Goal: Find specific page/section: Find specific page/section

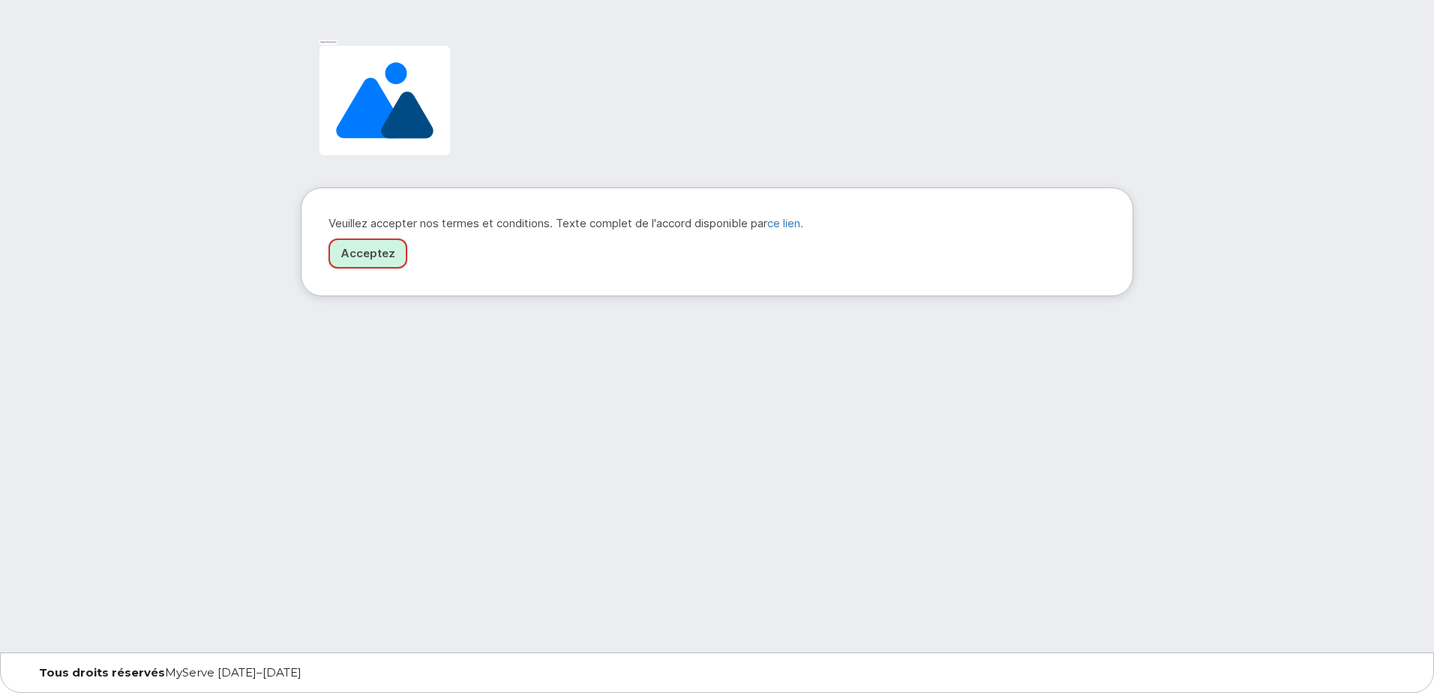
click at [369, 247] on link "Acceptez" at bounding box center [368, 254] width 79 height 31
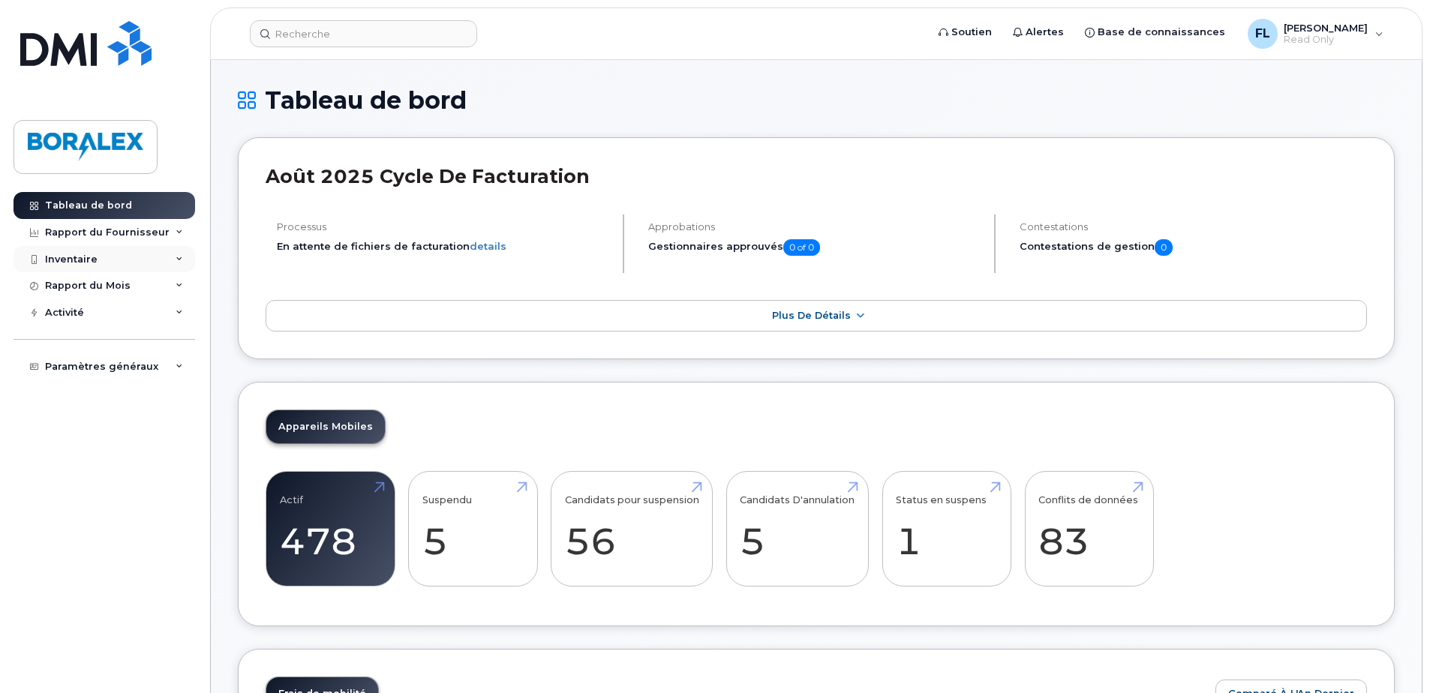
click at [176, 257] on icon at bounding box center [180, 260] width 8 height 8
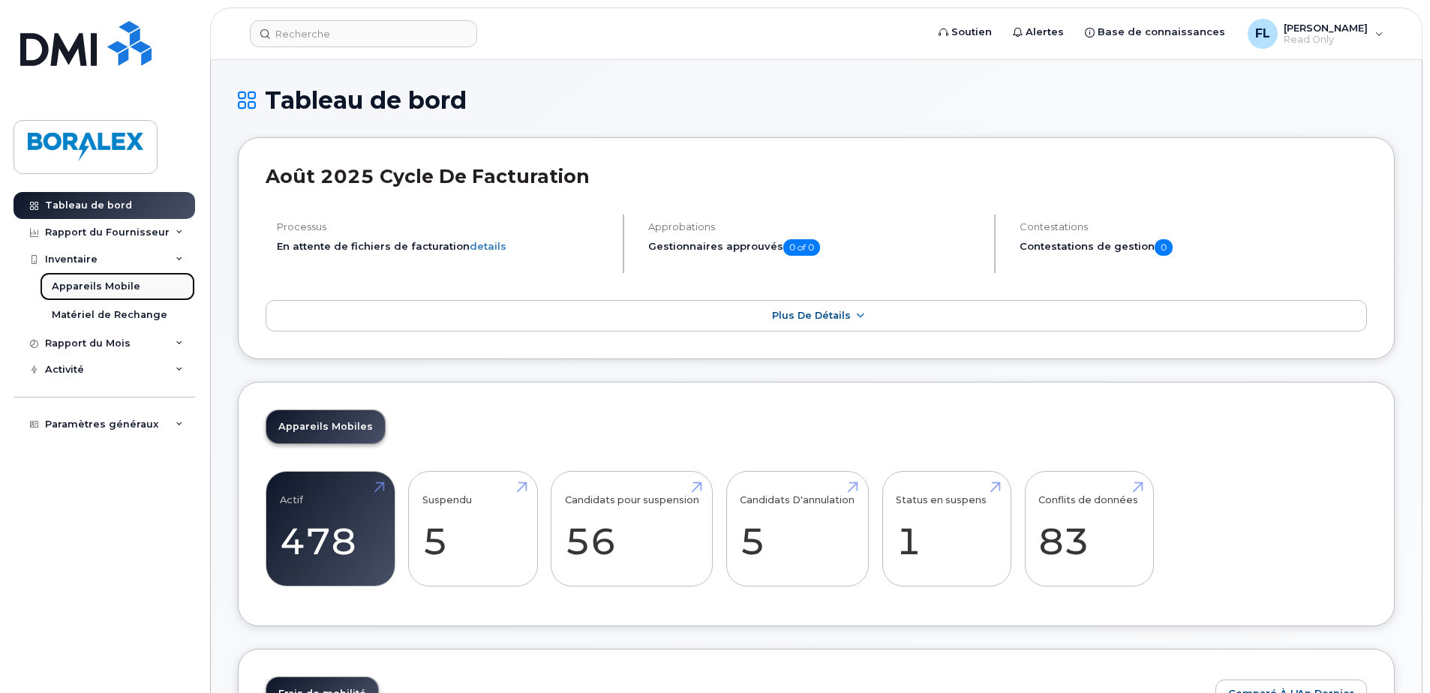
click at [101, 284] on div "Appareils Mobile" at bounding box center [96, 287] width 89 height 14
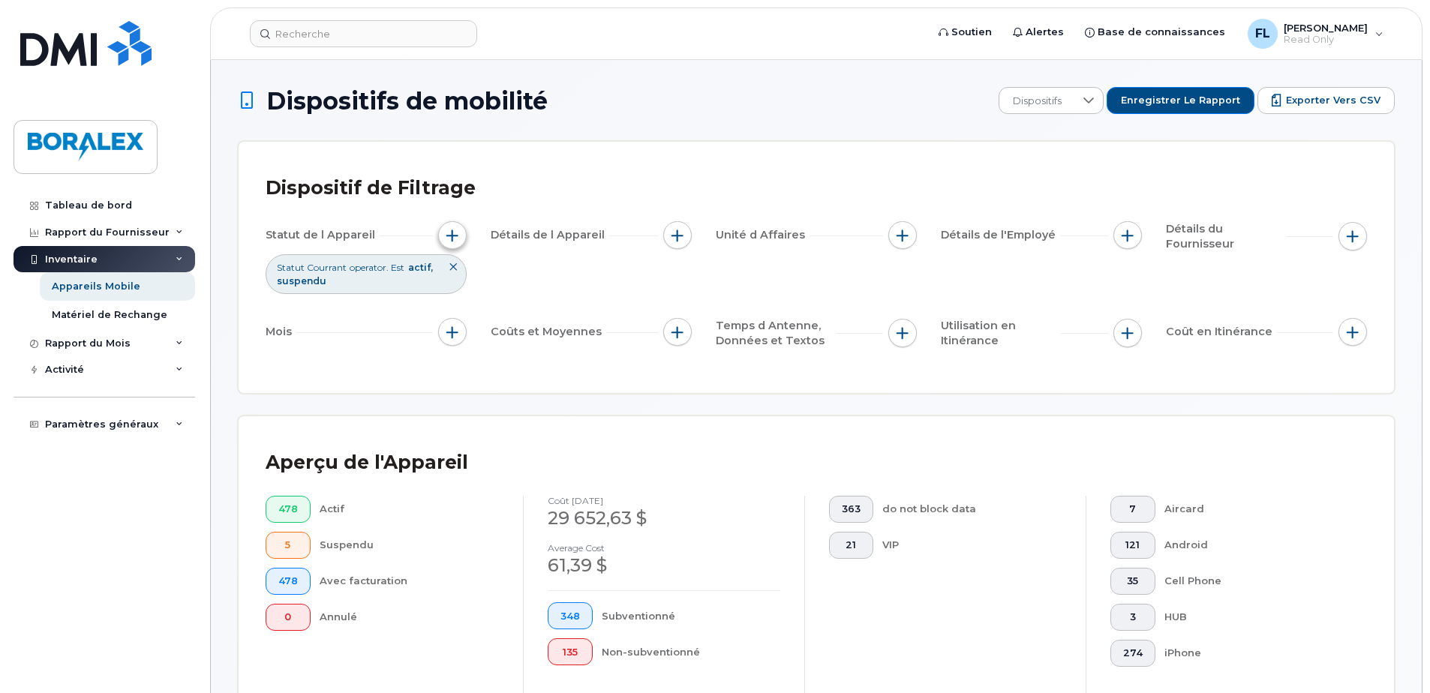
click at [454, 231] on span "button" at bounding box center [452, 236] width 12 height 12
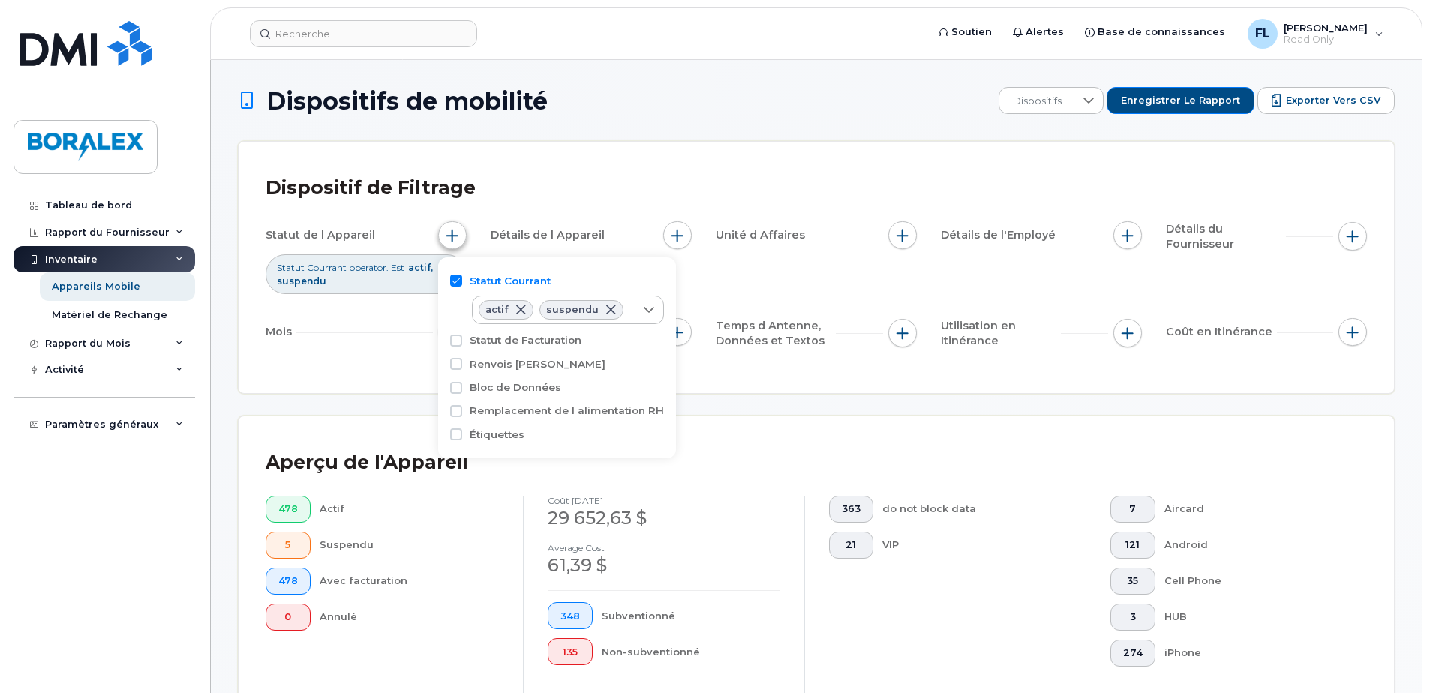
click at [454, 231] on span "button" at bounding box center [452, 236] width 12 height 12
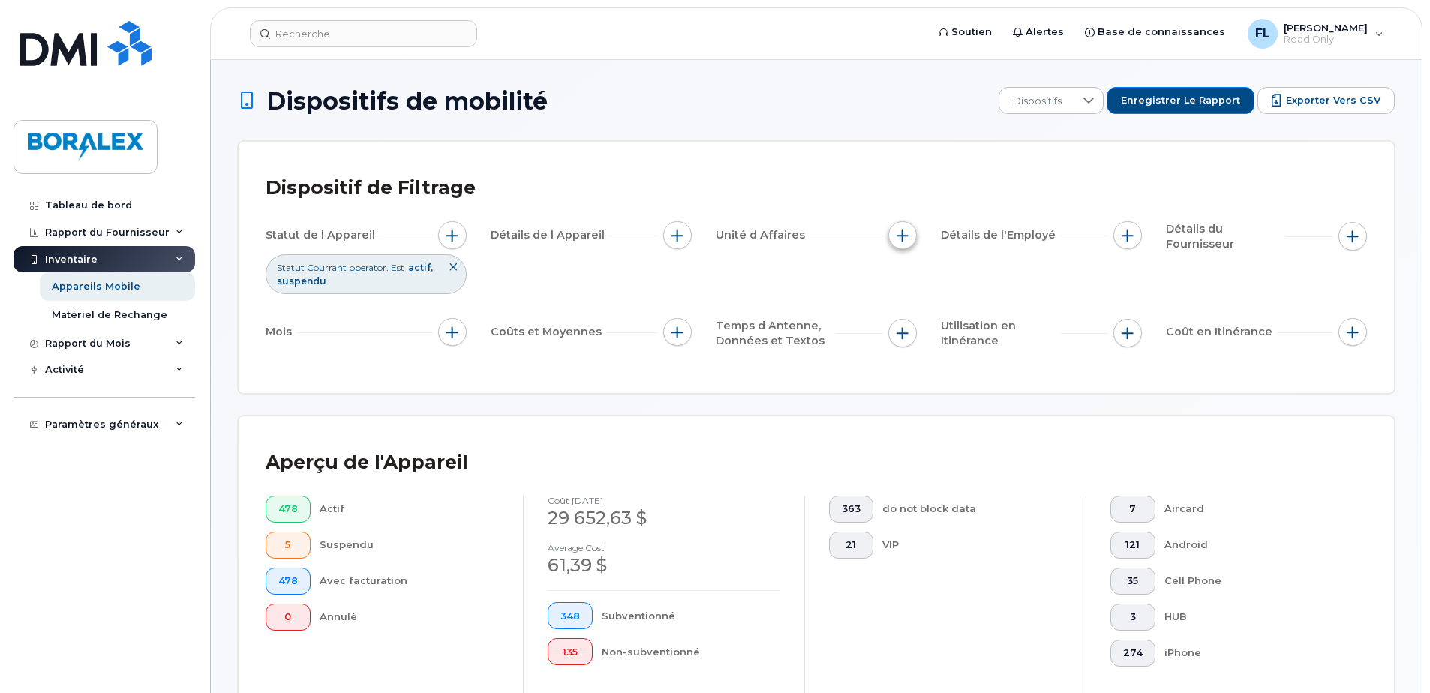
click at [905, 235] on span "button" at bounding box center [902, 236] width 12 height 12
click at [97, 311] on div "Matériel de Rechange" at bounding box center [110, 315] width 116 height 14
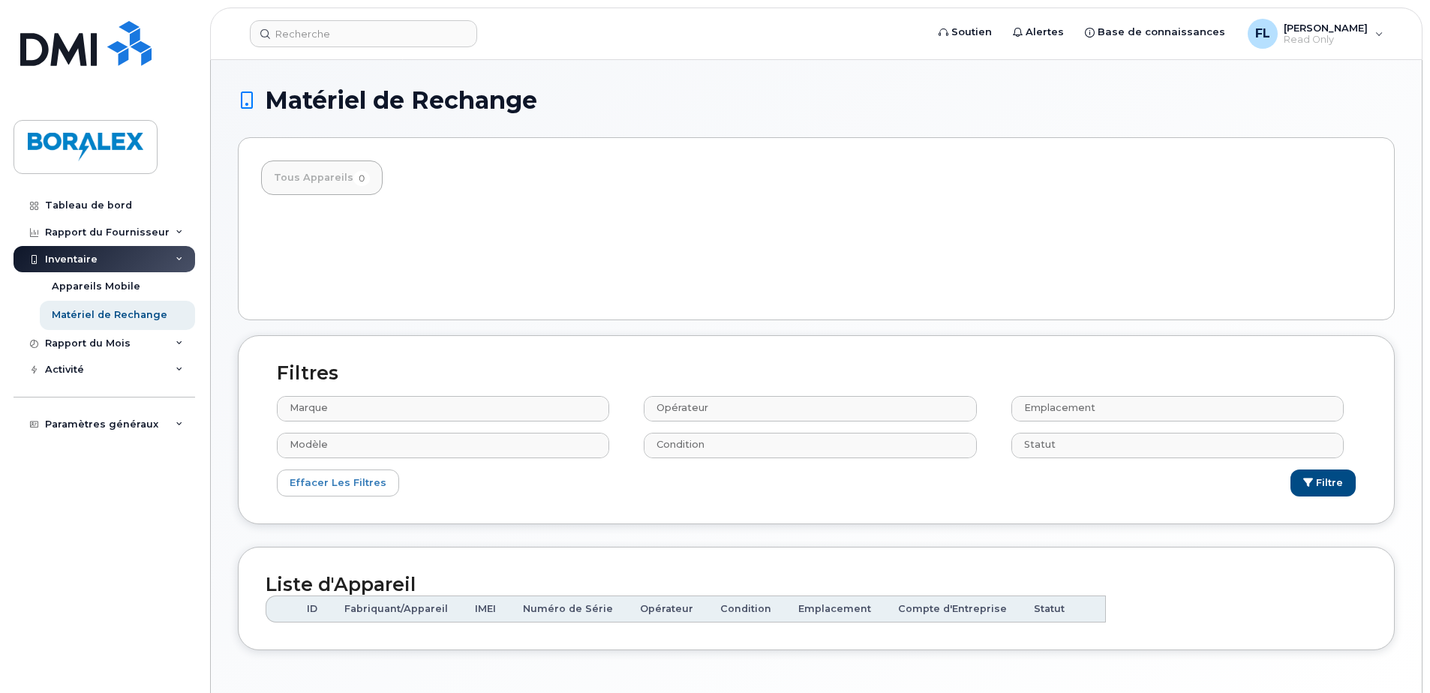
select select
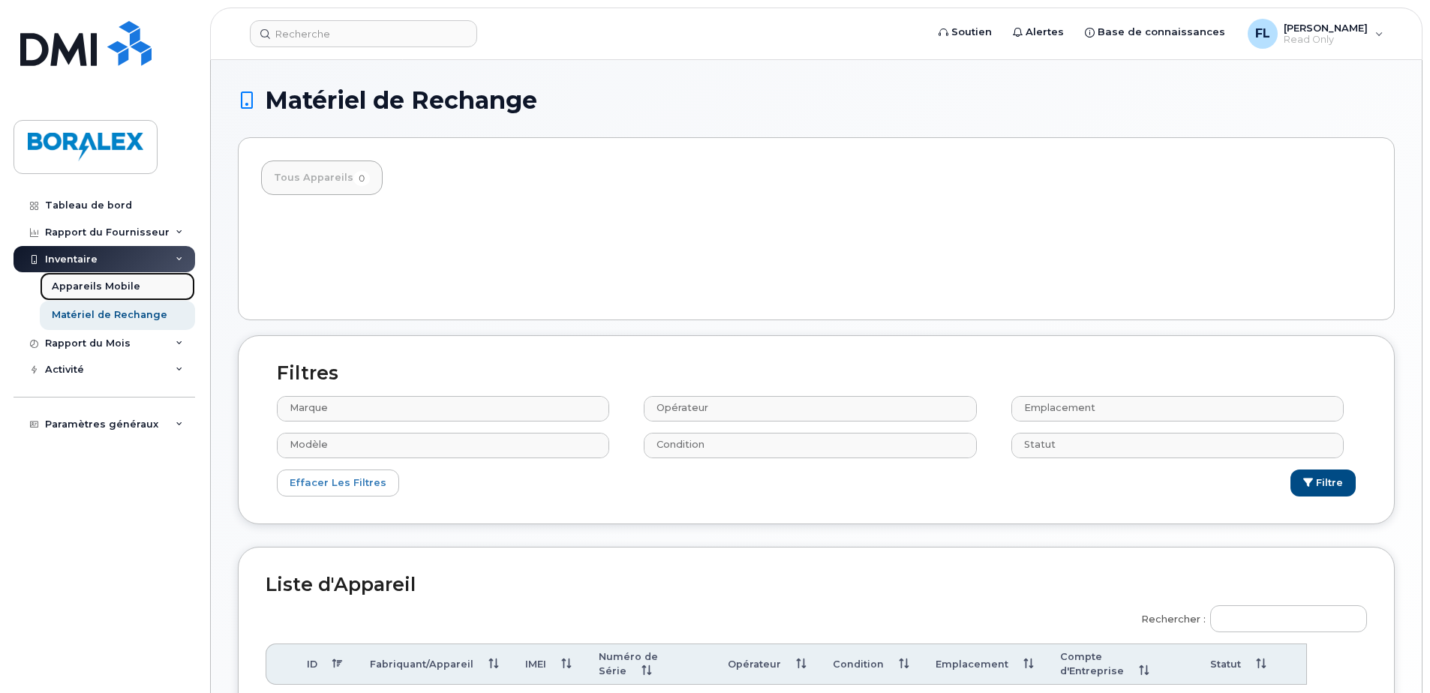
click at [75, 278] on link "Appareils Mobile" at bounding box center [117, 286] width 155 height 29
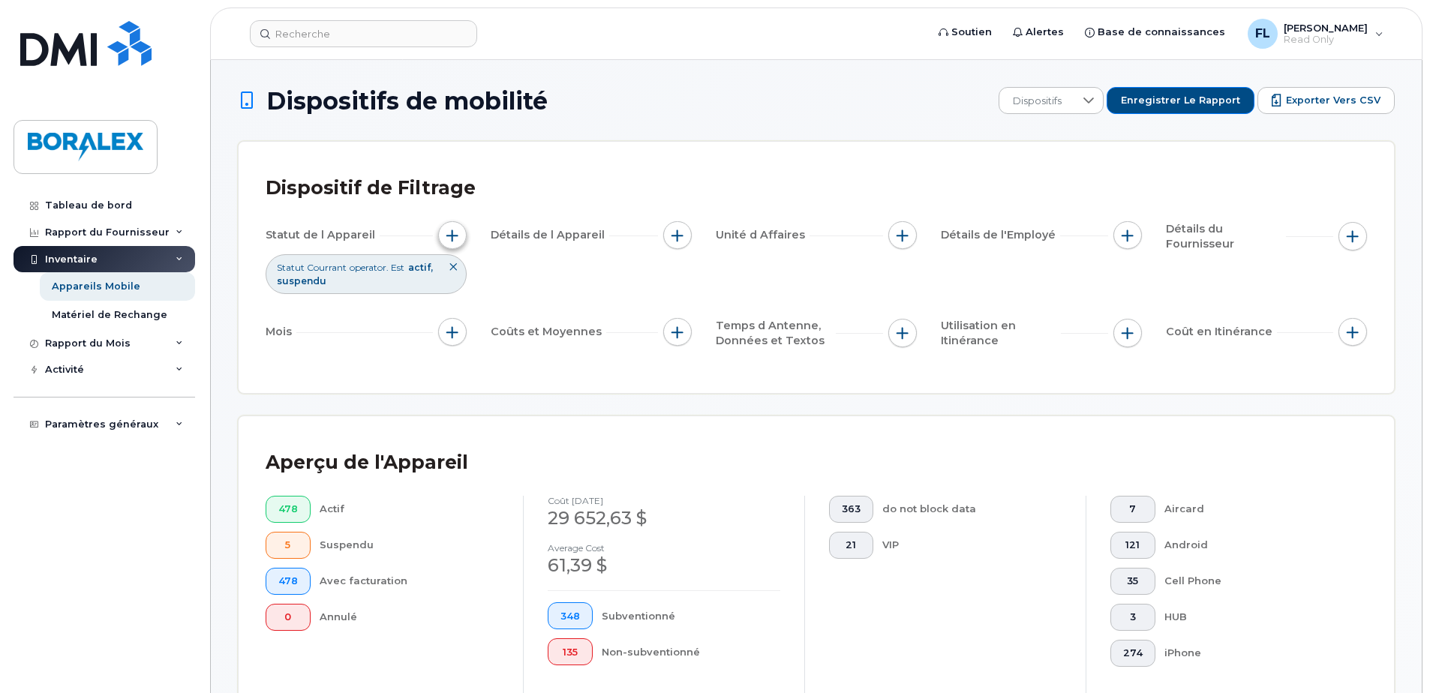
click at [451, 233] on span "button" at bounding box center [452, 236] width 12 height 12
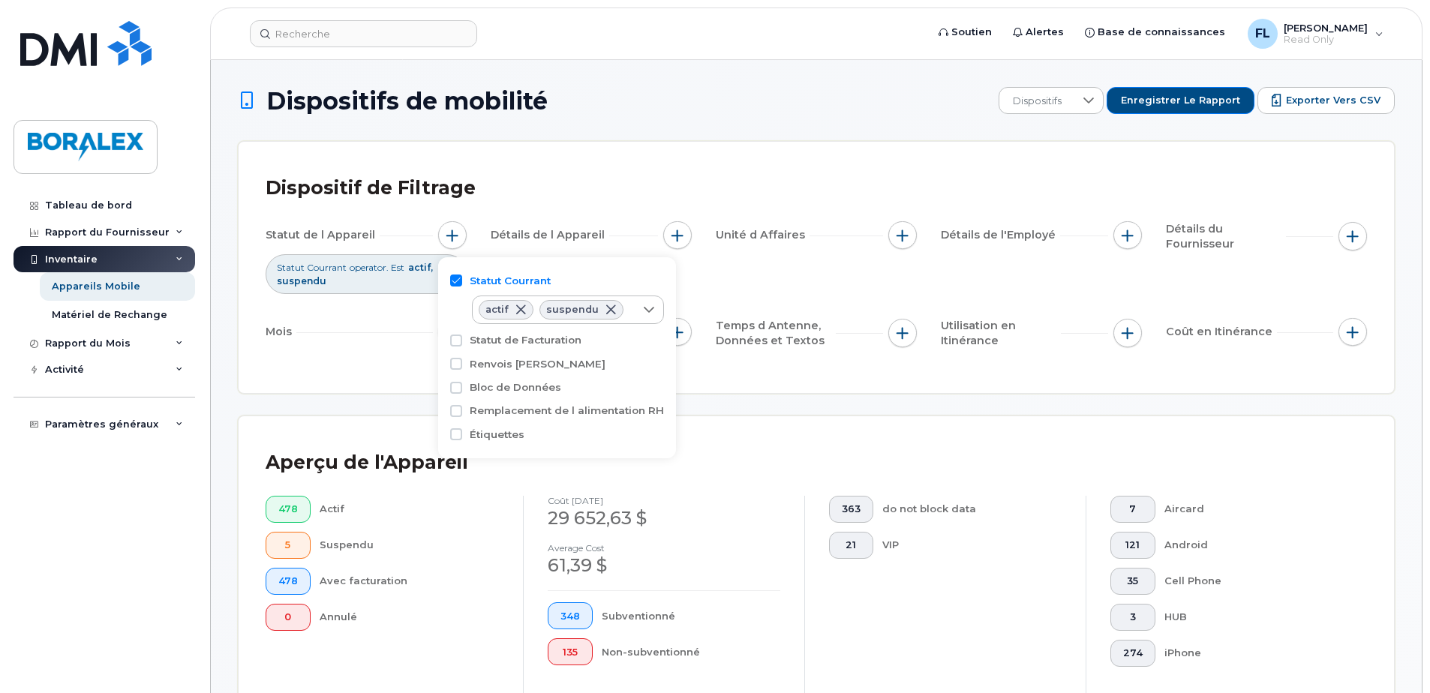
click at [772, 387] on div "Dispositif de Filtrage Statut de l Appareil Statut Courrant operator. Est actif…" at bounding box center [816, 267] width 1155 height 251
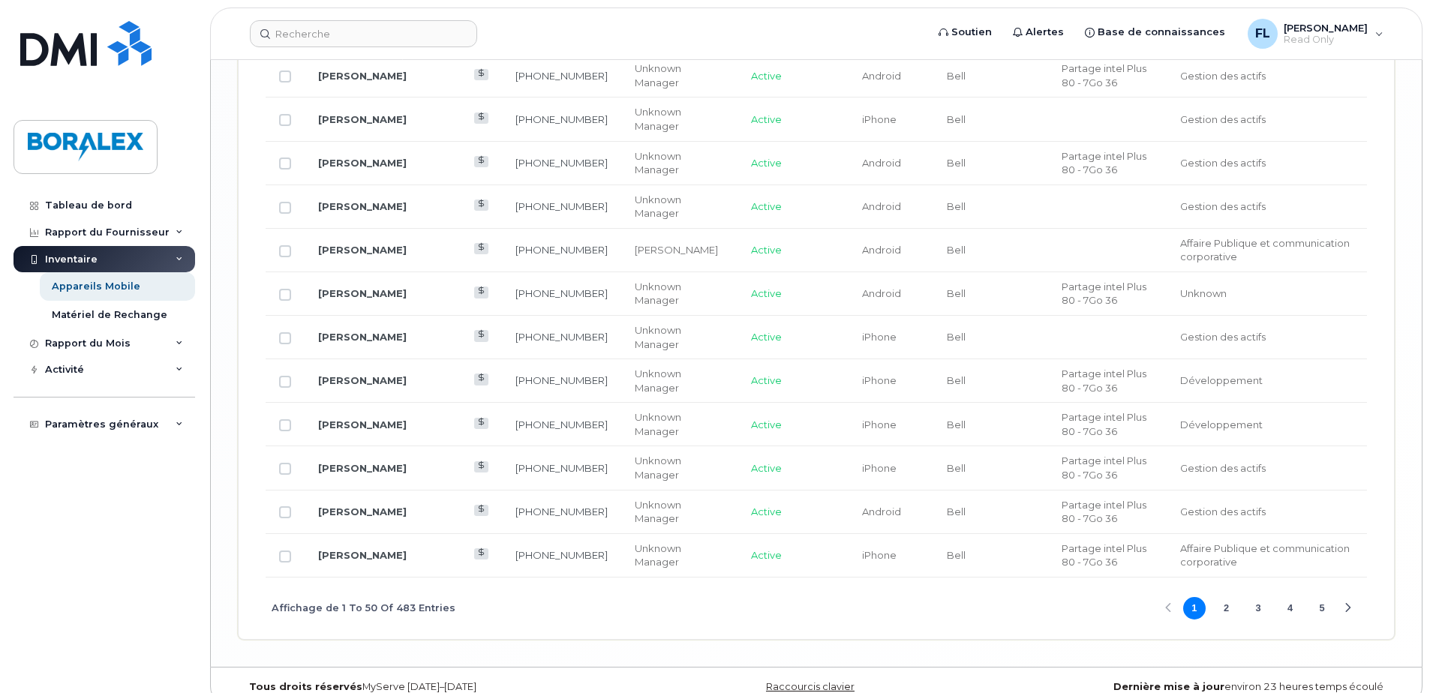
scroll to position [2558, 0]
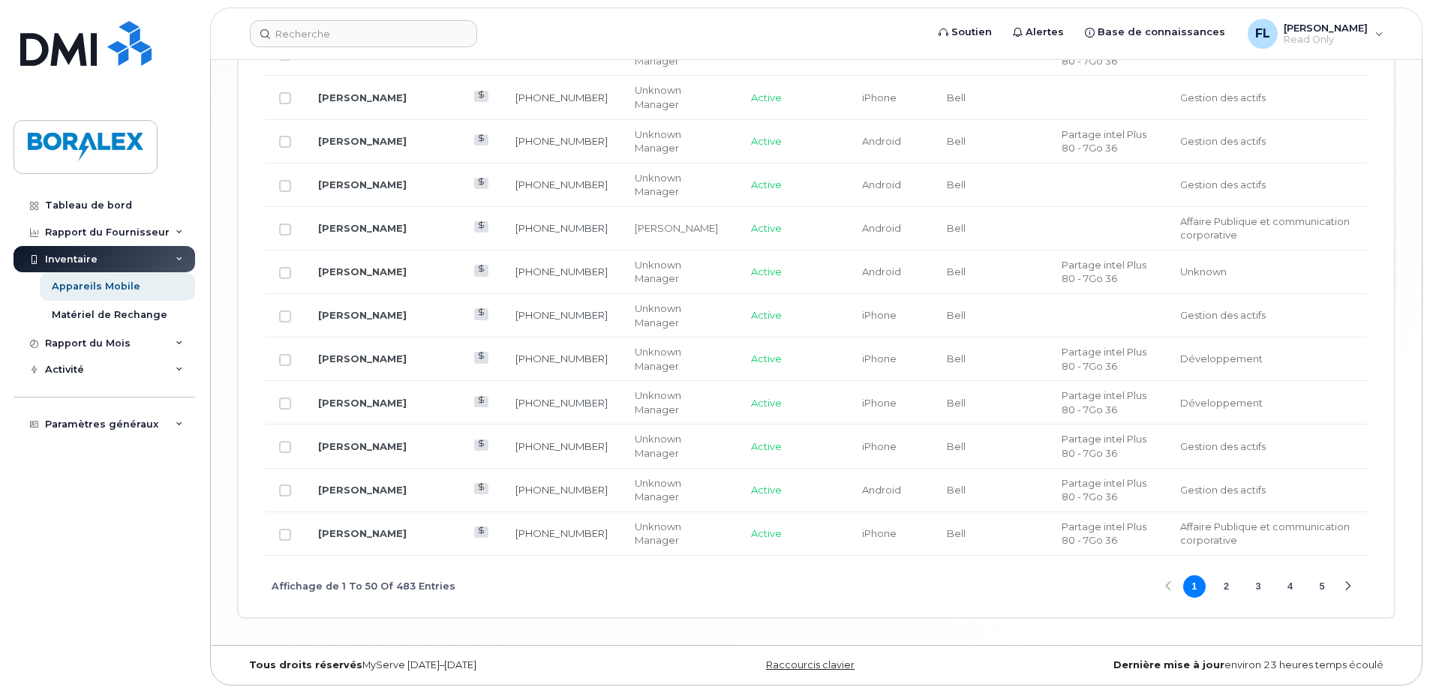
click at [1291, 587] on button "4" at bounding box center [1290, 586] width 23 height 23
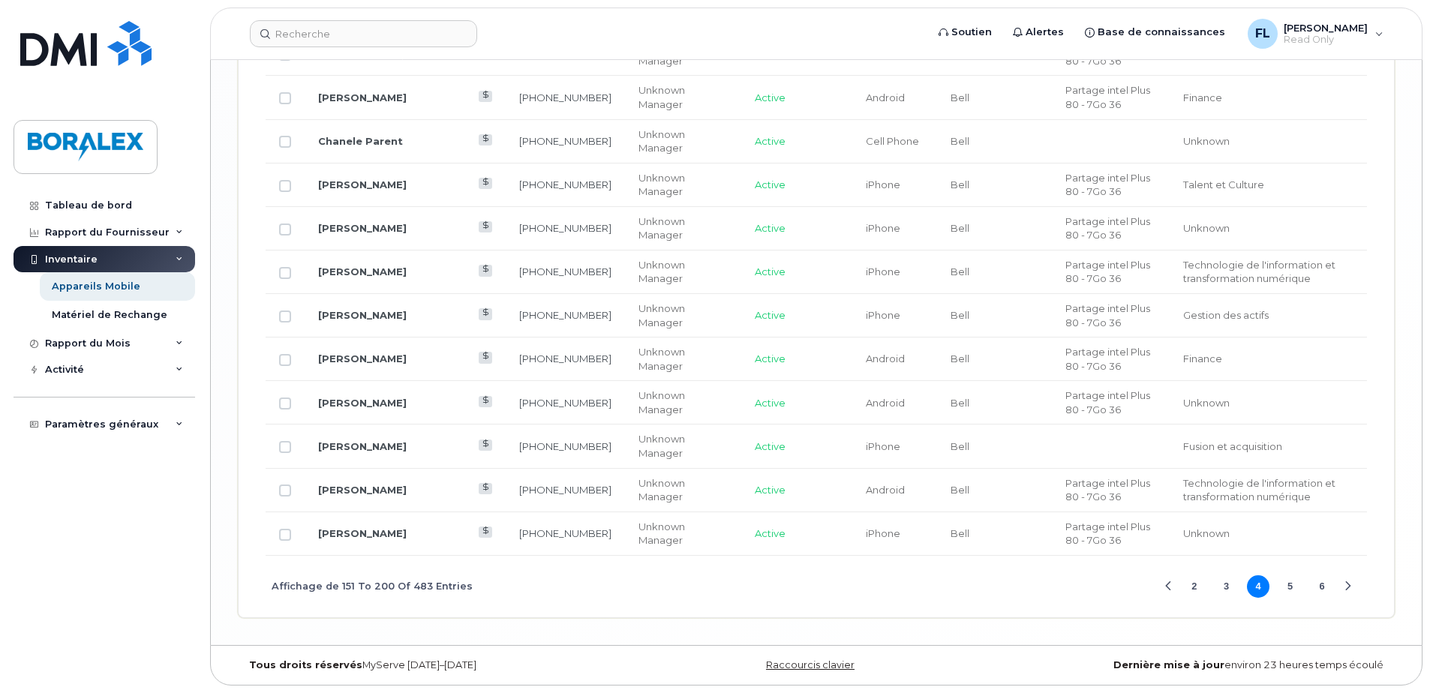
click at [1319, 585] on button "6" at bounding box center [1321, 586] width 23 height 23
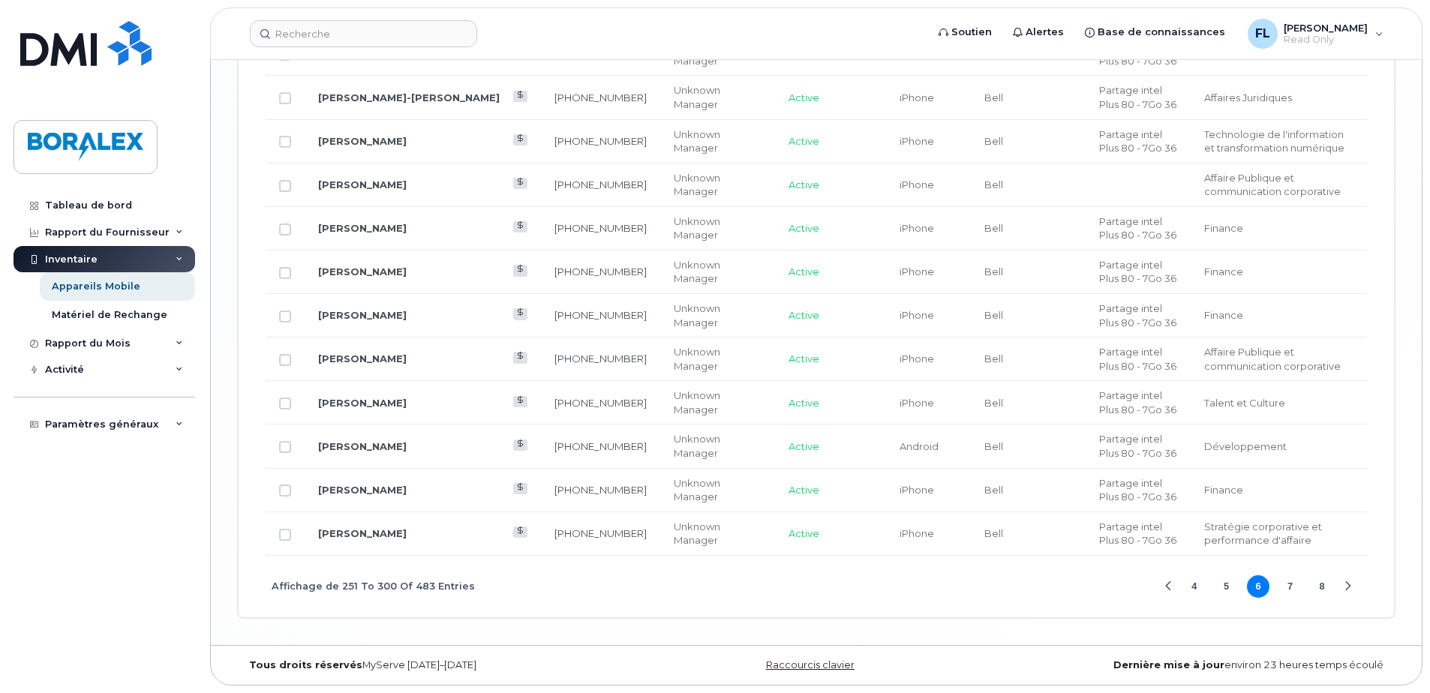
click at [1320, 585] on button "8" at bounding box center [1321, 586] width 23 height 23
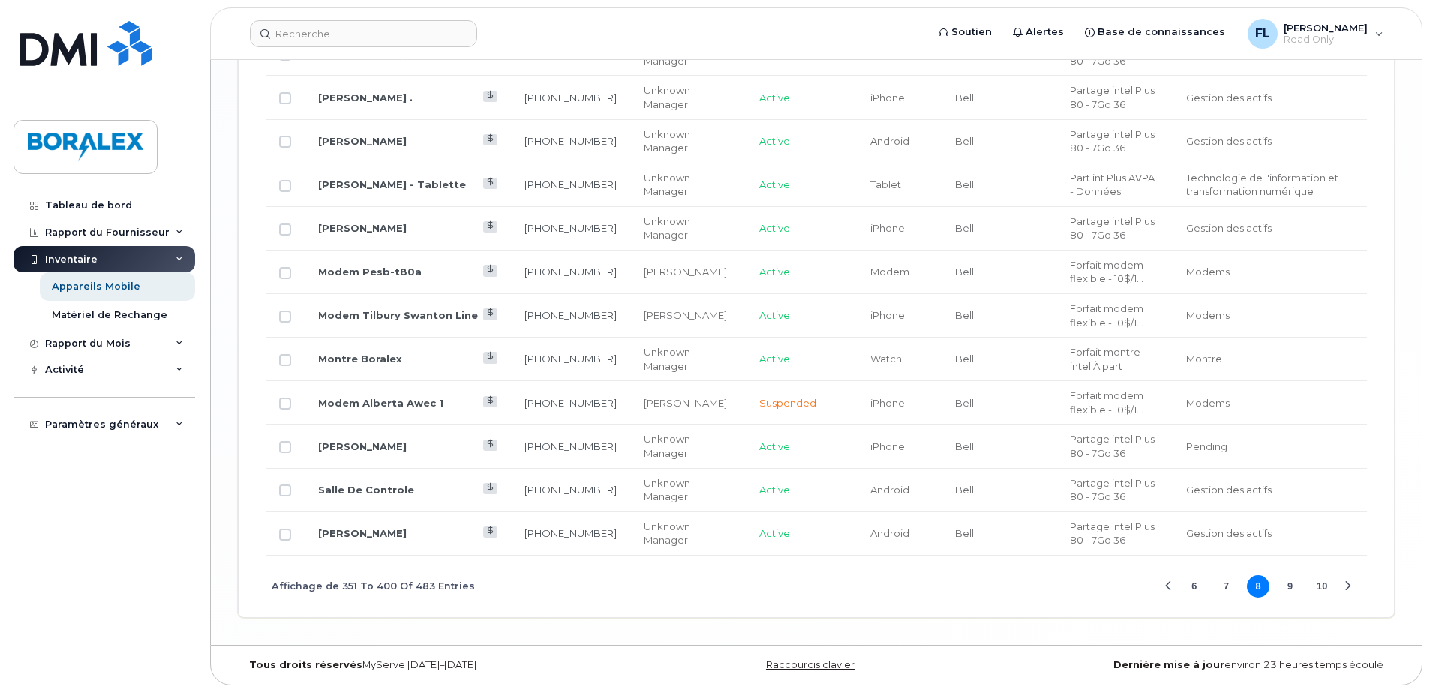
click at [1326, 587] on button "10" at bounding box center [1321, 586] width 23 height 23
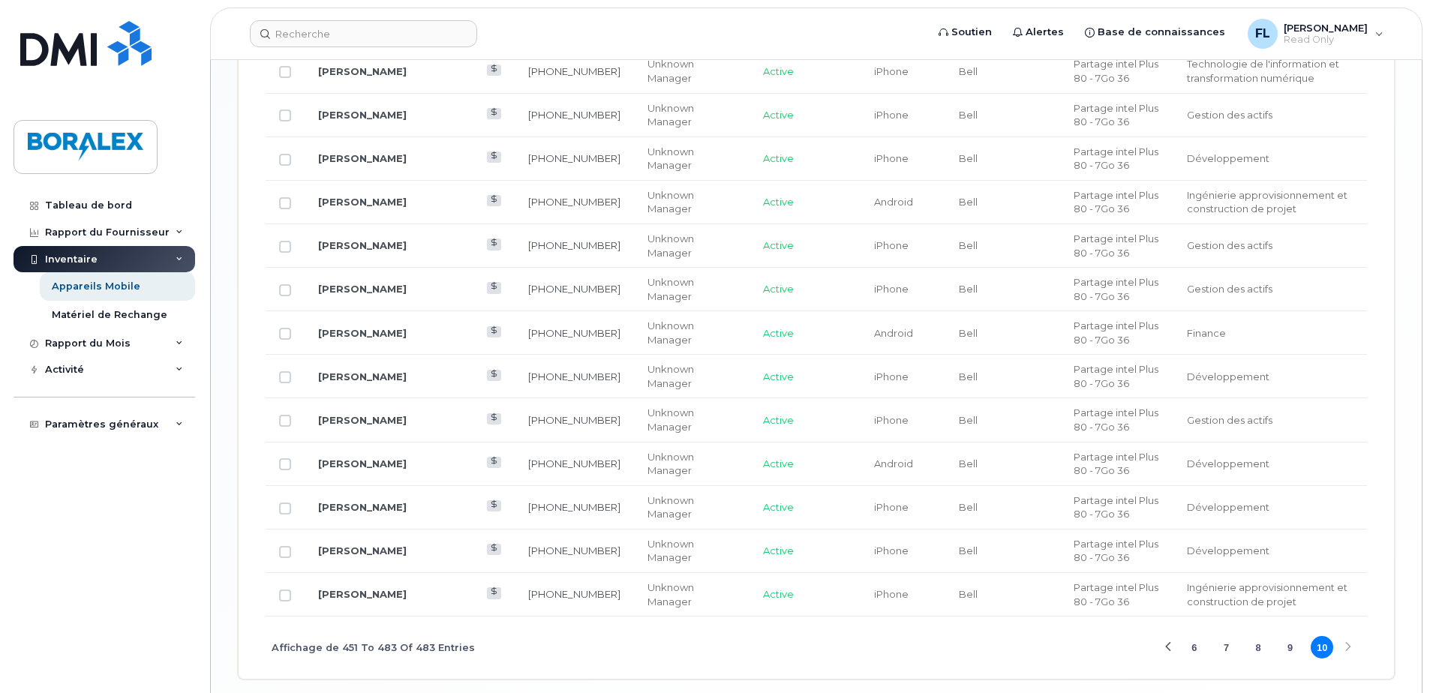
scroll to position [1817, 0]
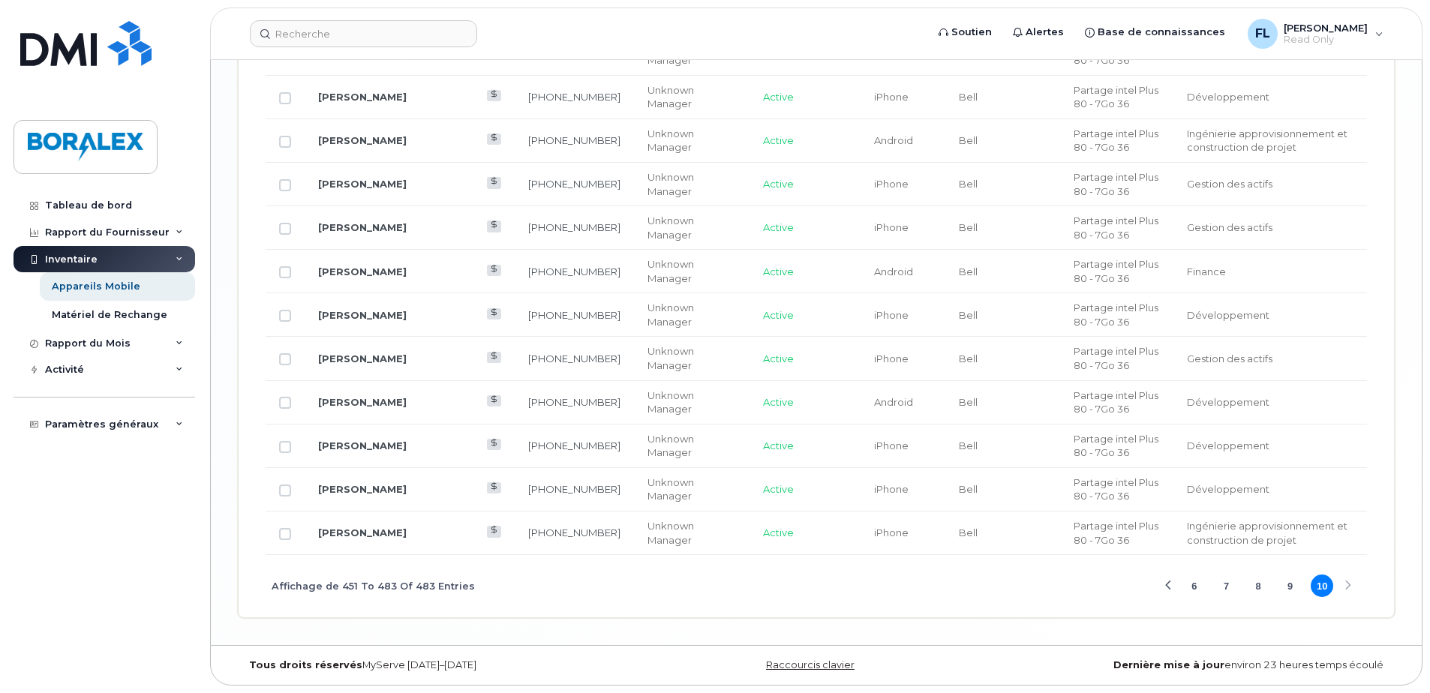
click at [1164, 587] on div "Previous Page" at bounding box center [1168, 586] width 10 height 10
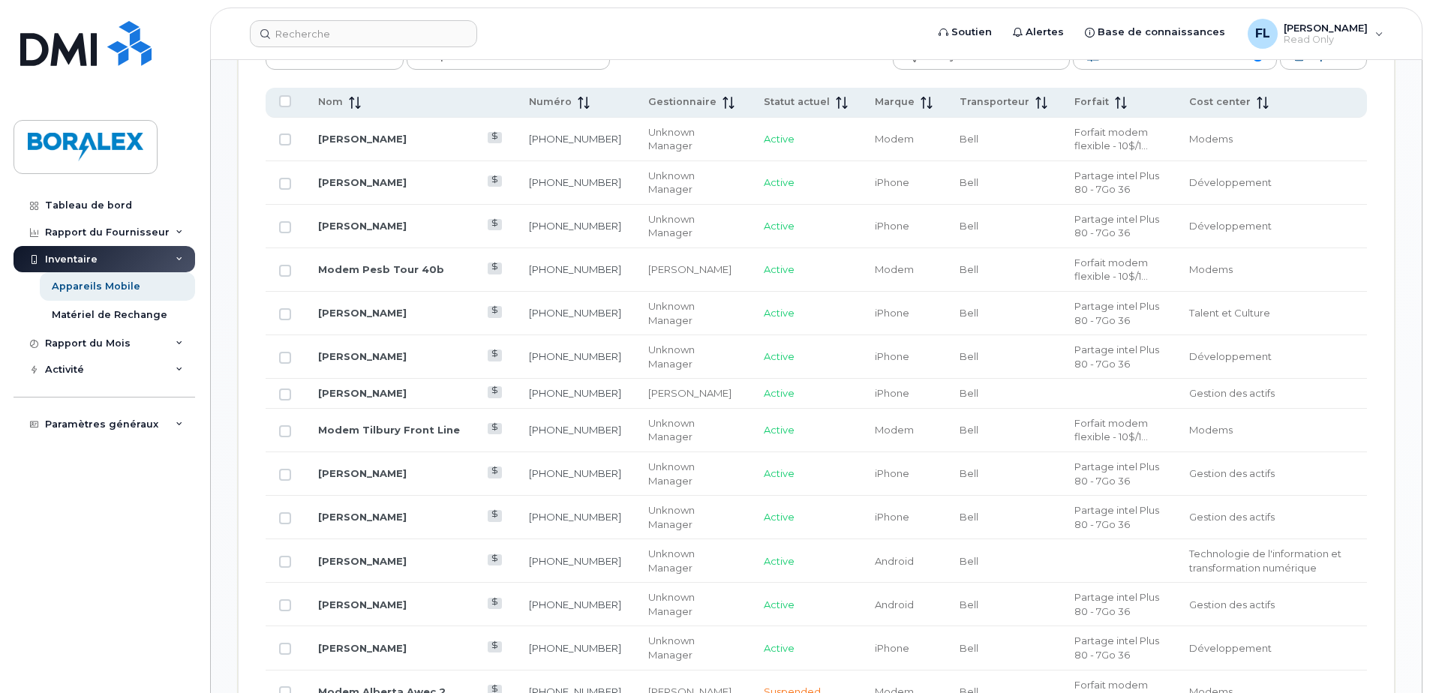
scroll to position [767, 0]
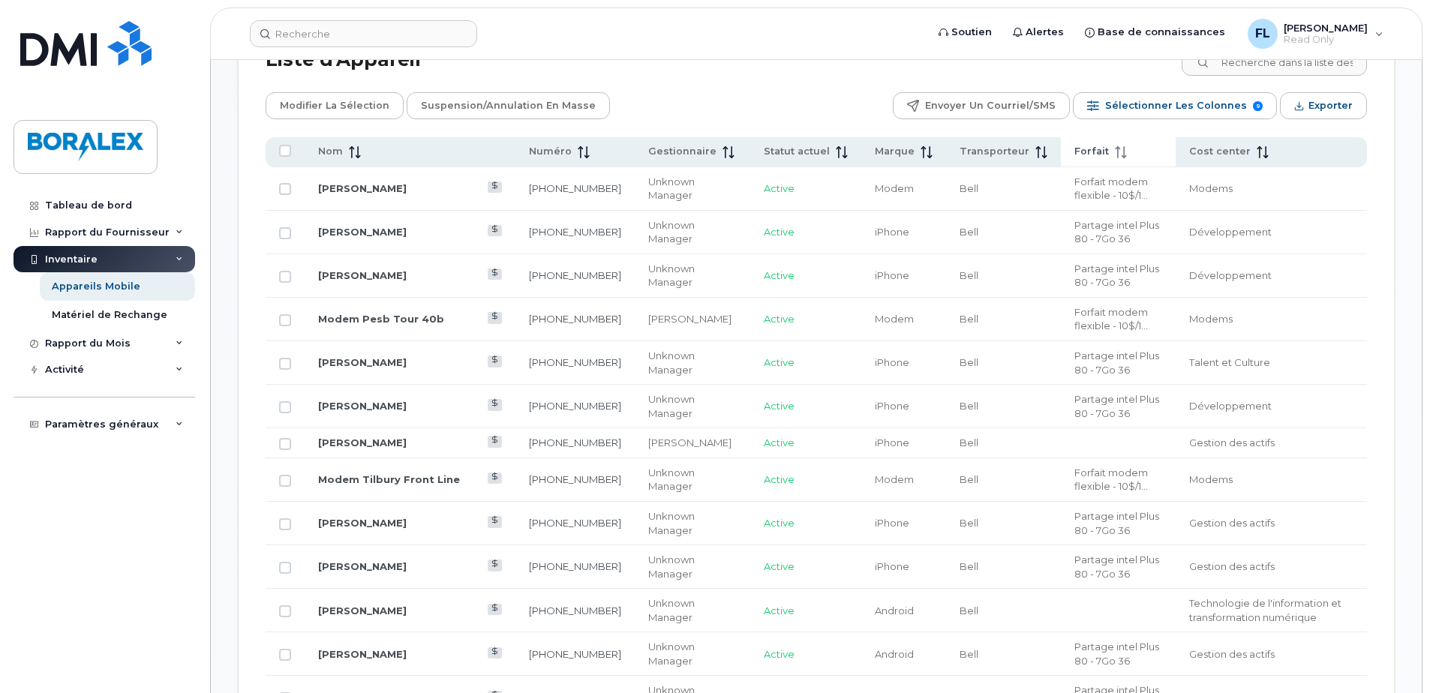
click at [1115, 153] on icon at bounding box center [1121, 152] width 12 height 12
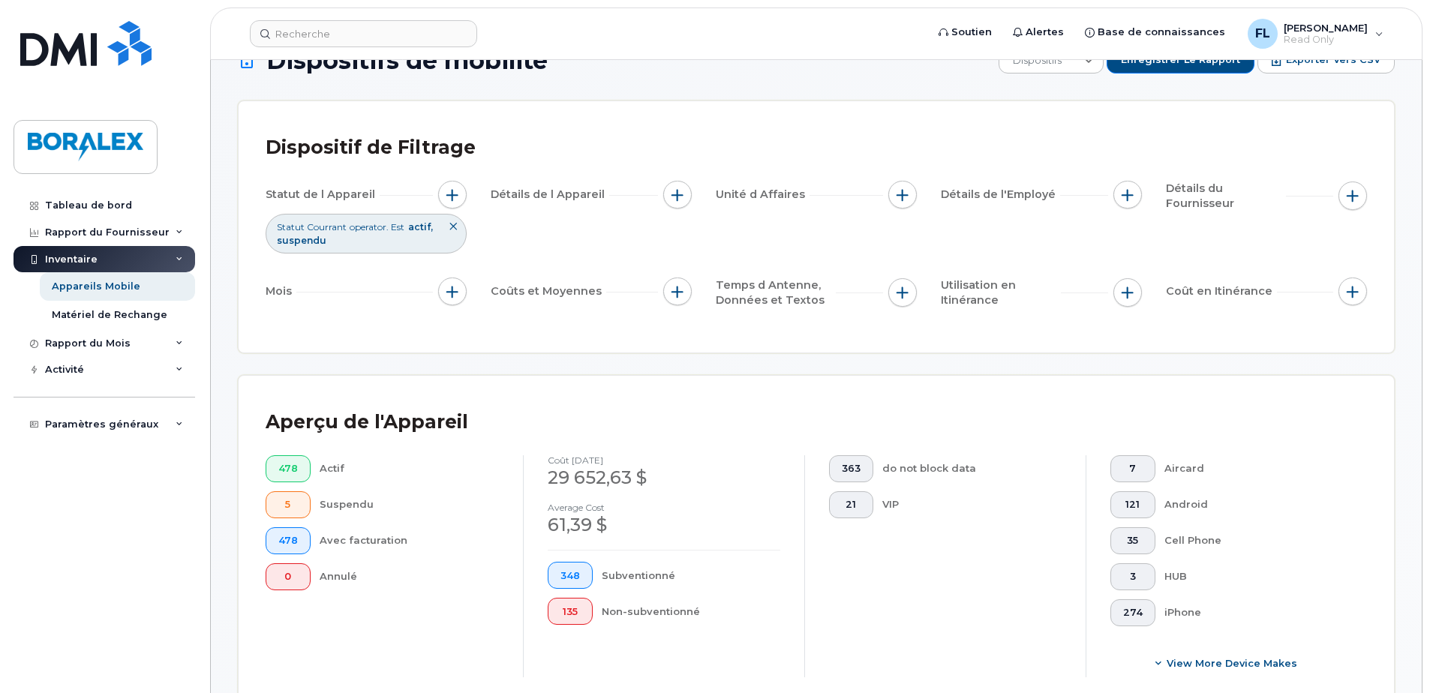
scroll to position [0, 0]
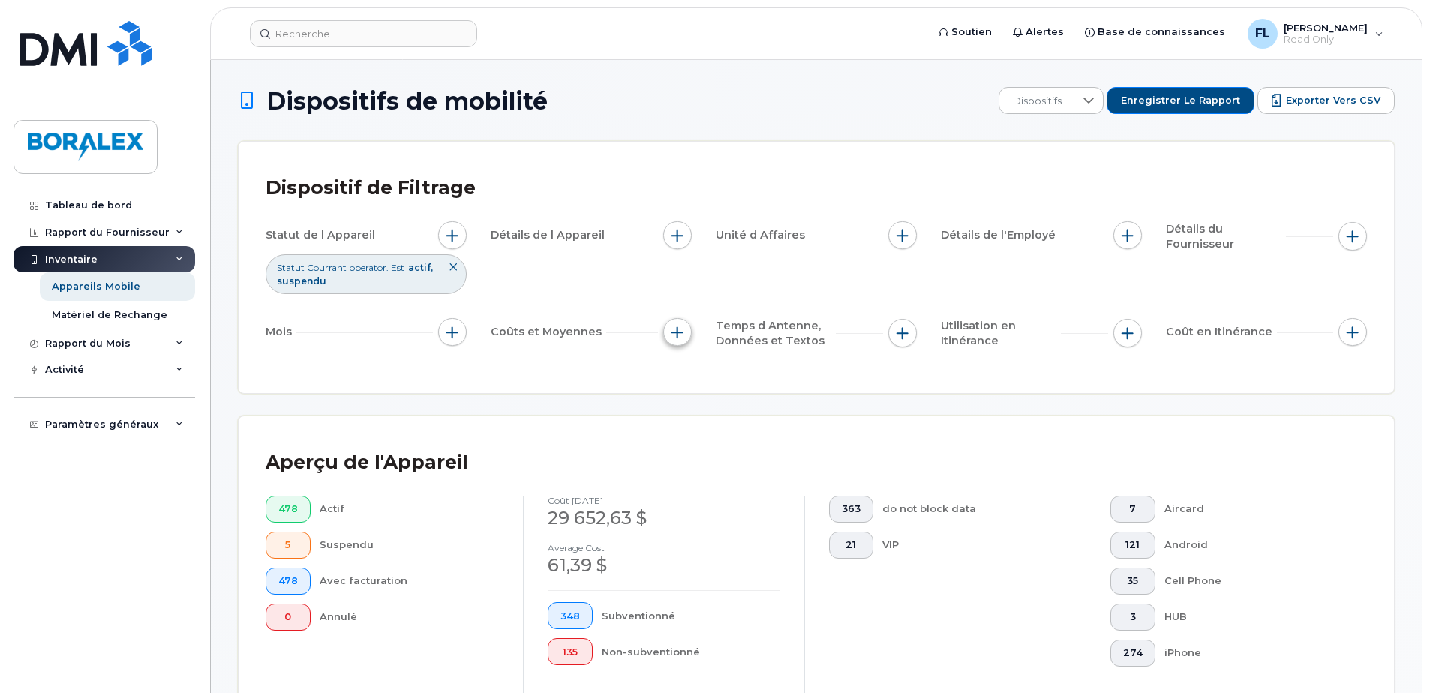
click at [680, 333] on span "button" at bounding box center [677, 332] width 12 height 12
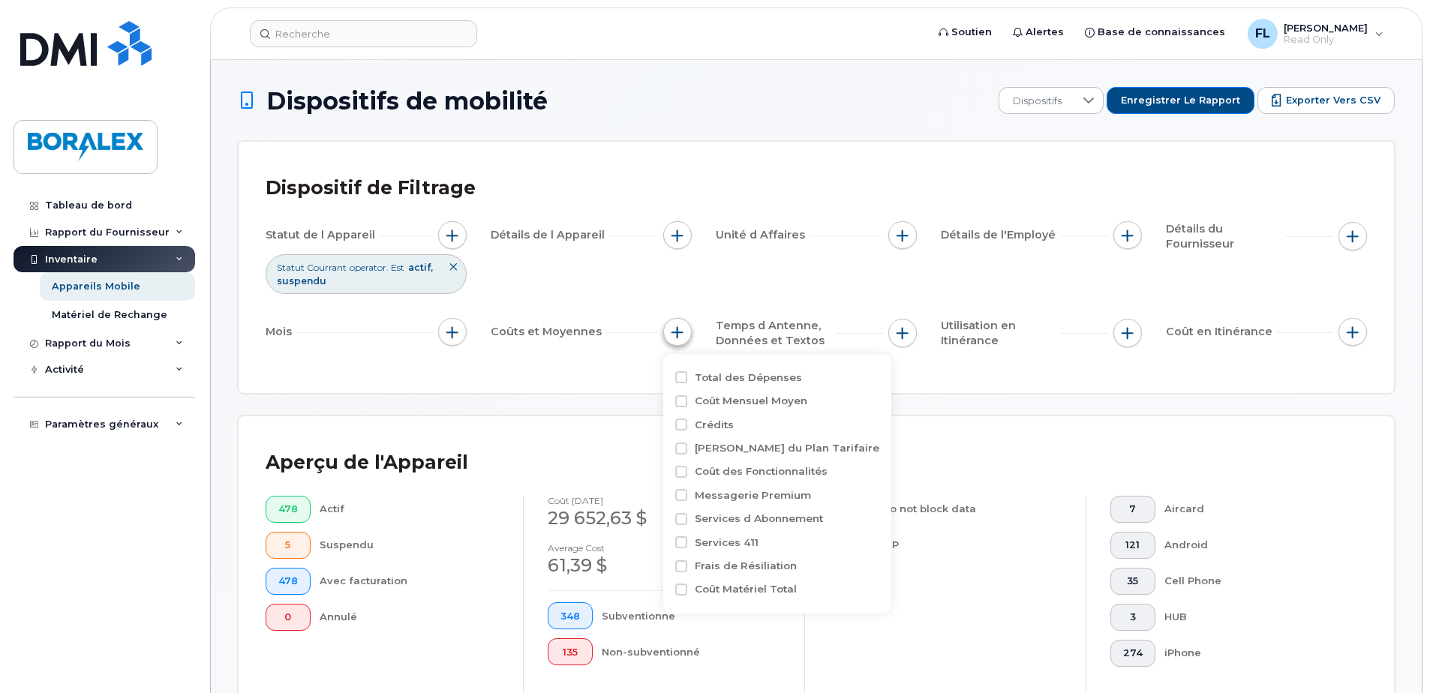
click at [680, 333] on span "button" at bounding box center [677, 332] width 12 height 12
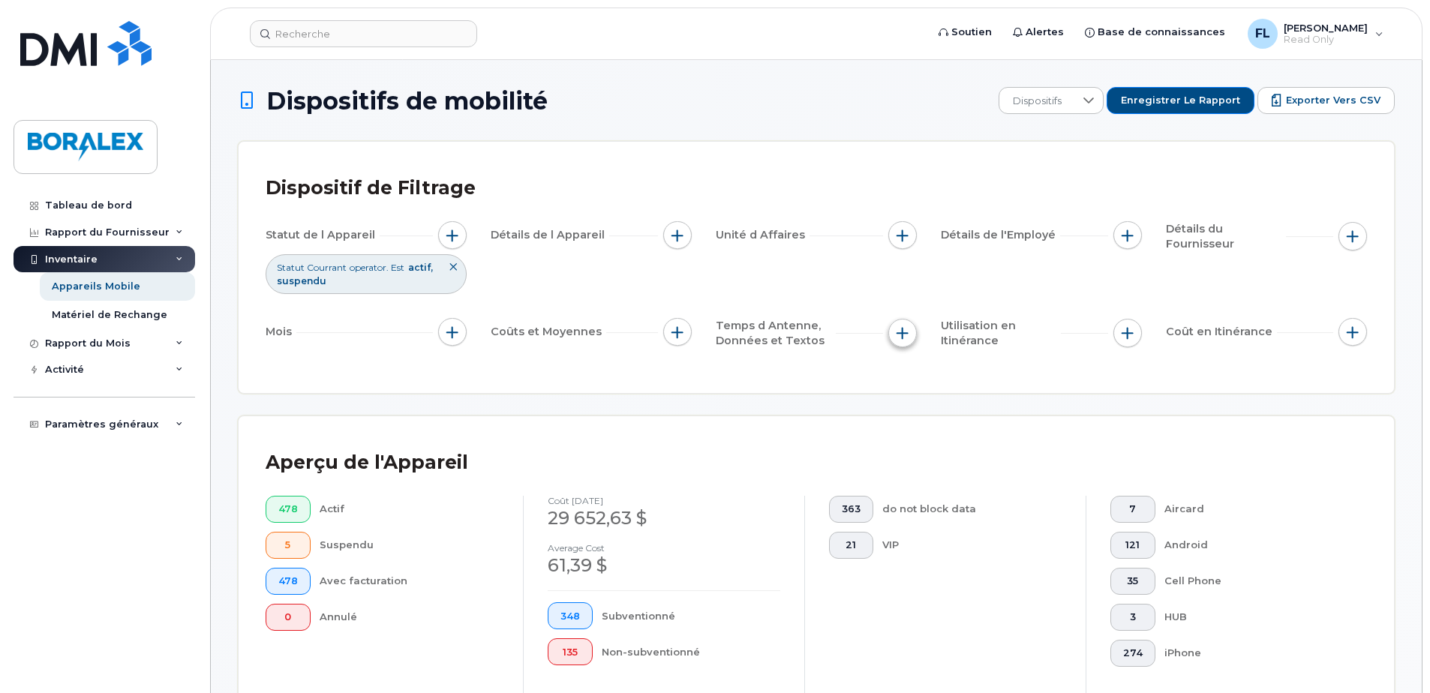
click at [902, 334] on span "button" at bounding box center [902, 333] width 12 height 12
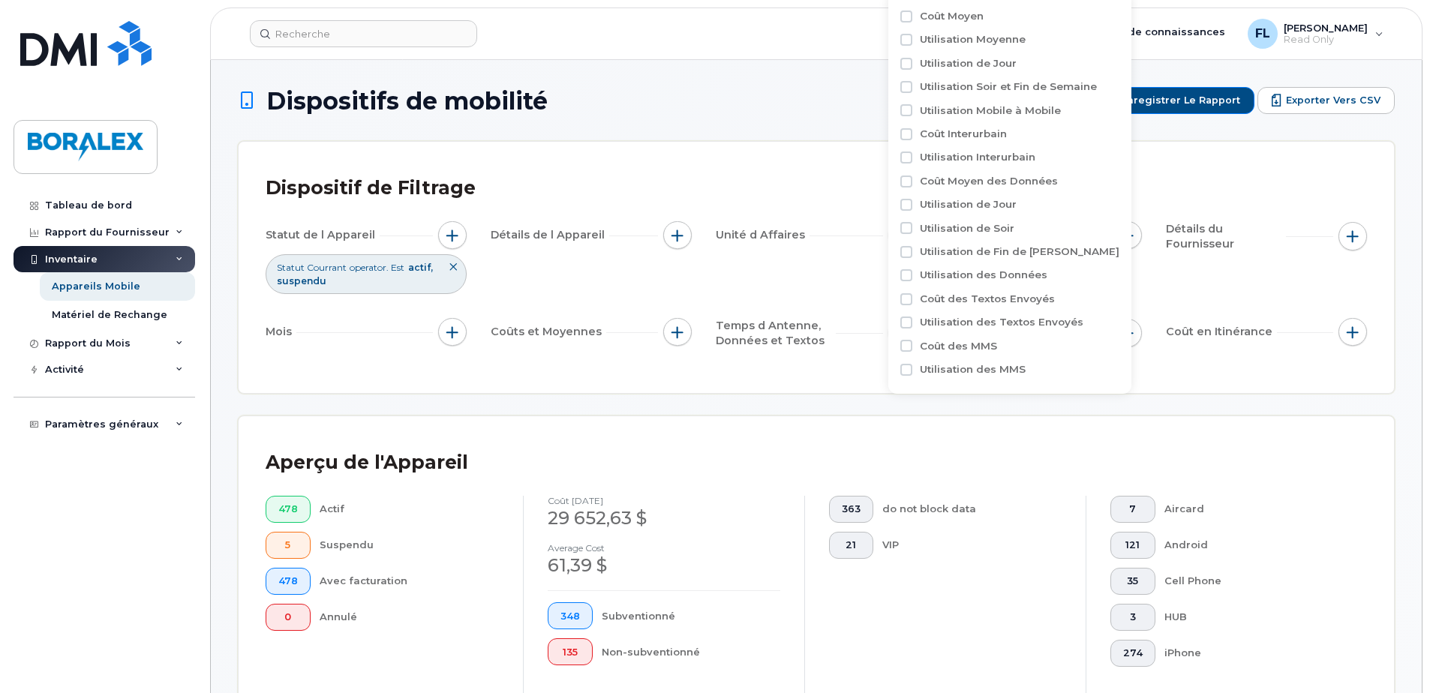
click at [811, 374] on div "Dispositif de Filtrage Statut de l Appareil Statut Courrant operator. Est actif…" at bounding box center [816, 267] width 1155 height 251
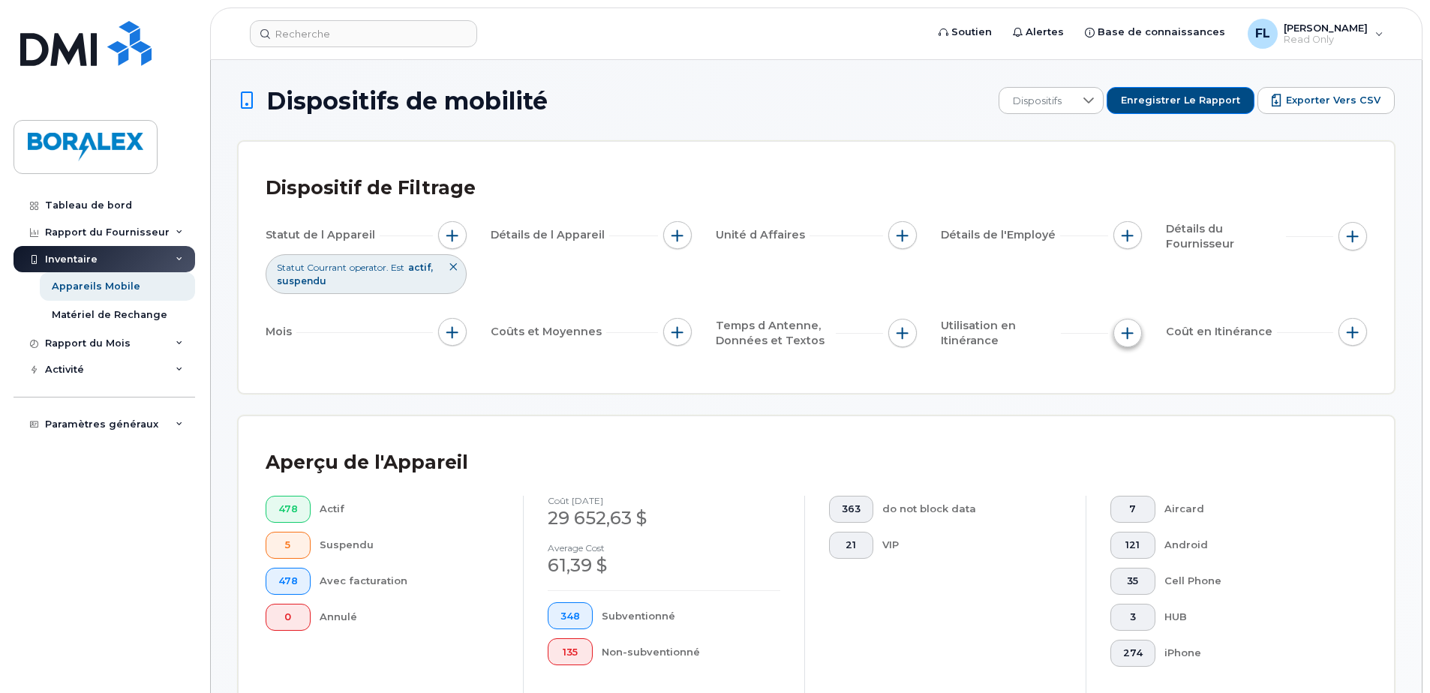
click at [1130, 333] on span "button" at bounding box center [1127, 333] width 12 height 12
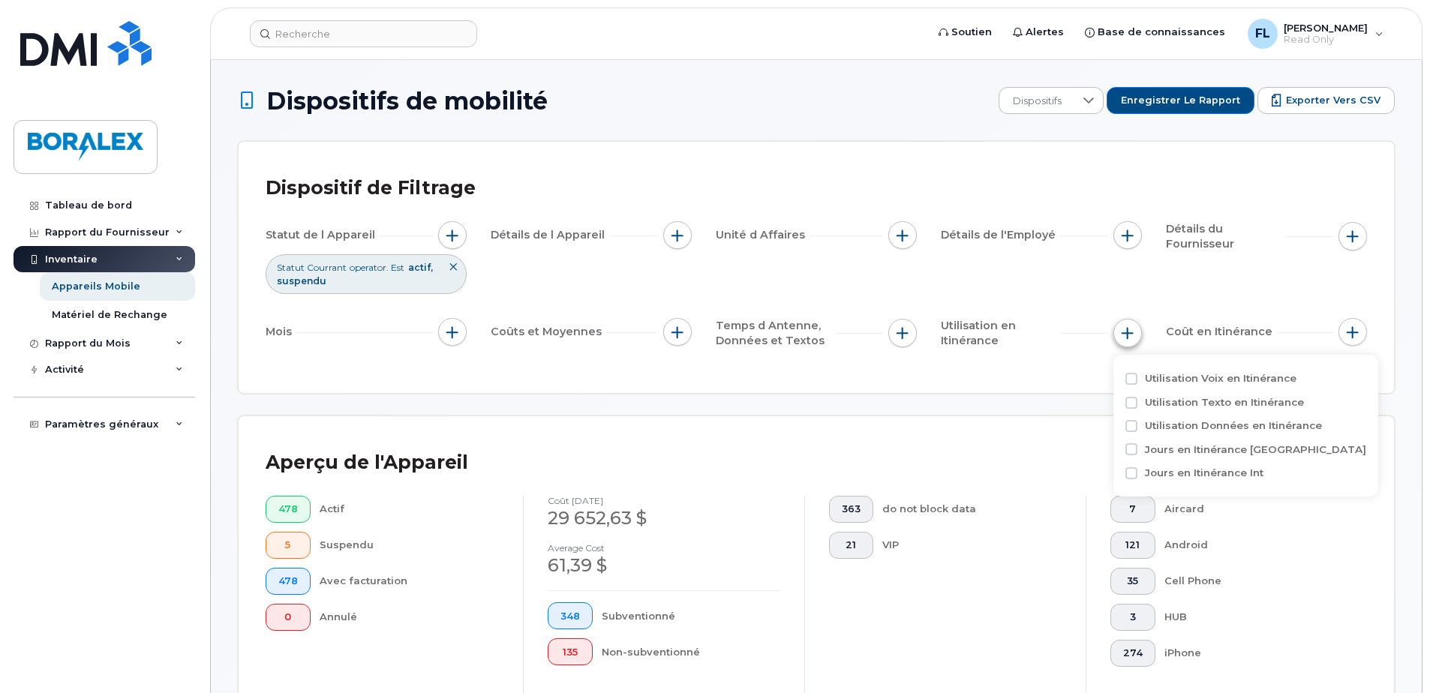
click at [1130, 333] on span "button" at bounding box center [1127, 333] width 12 height 12
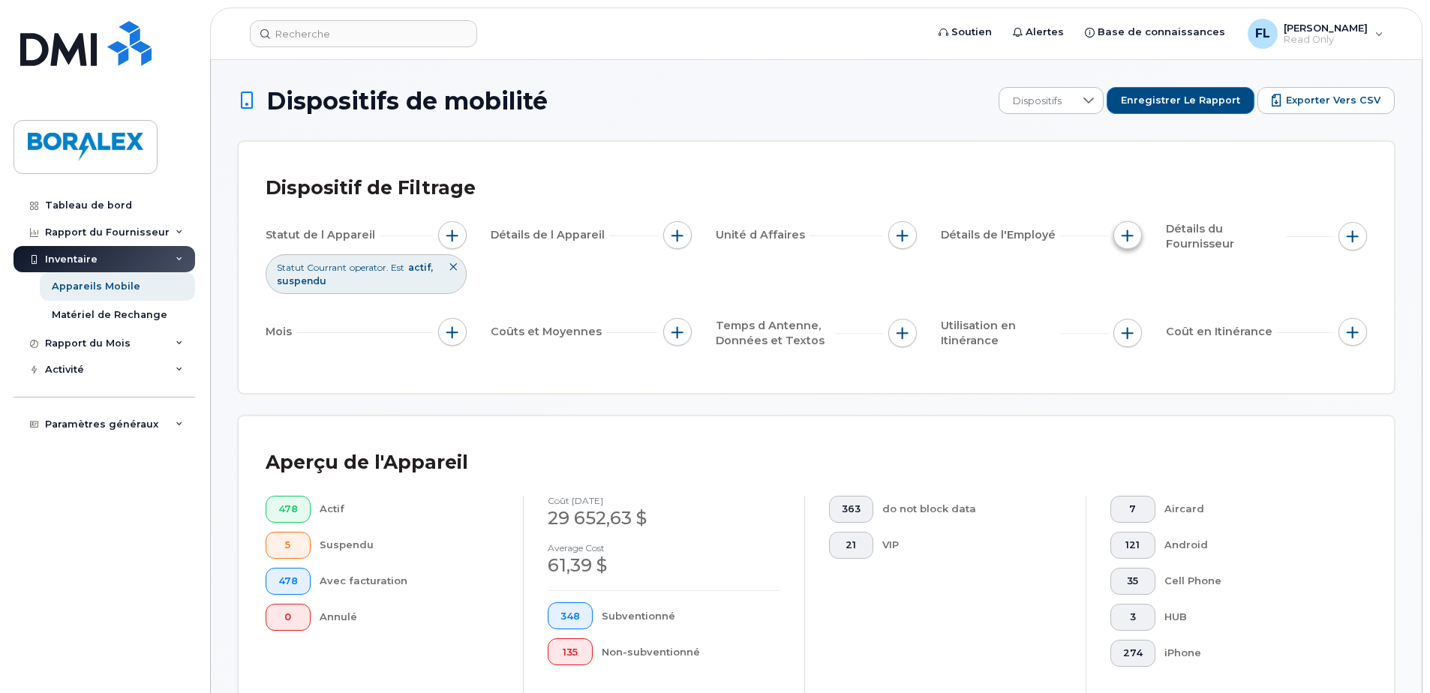
click at [1129, 238] on span "button" at bounding box center [1127, 236] width 12 height 12
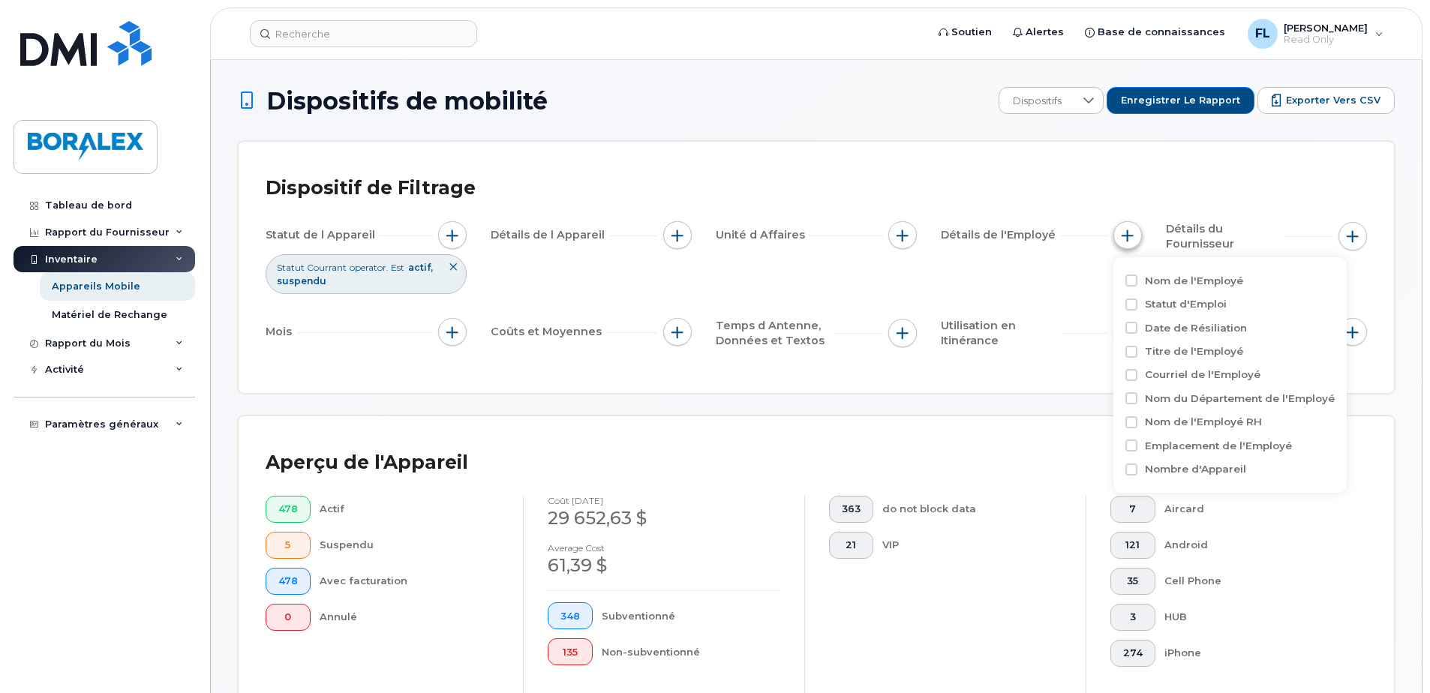
click at [1129, 238] on span "button" at bounding box center [1127, 236] width 12 height 12
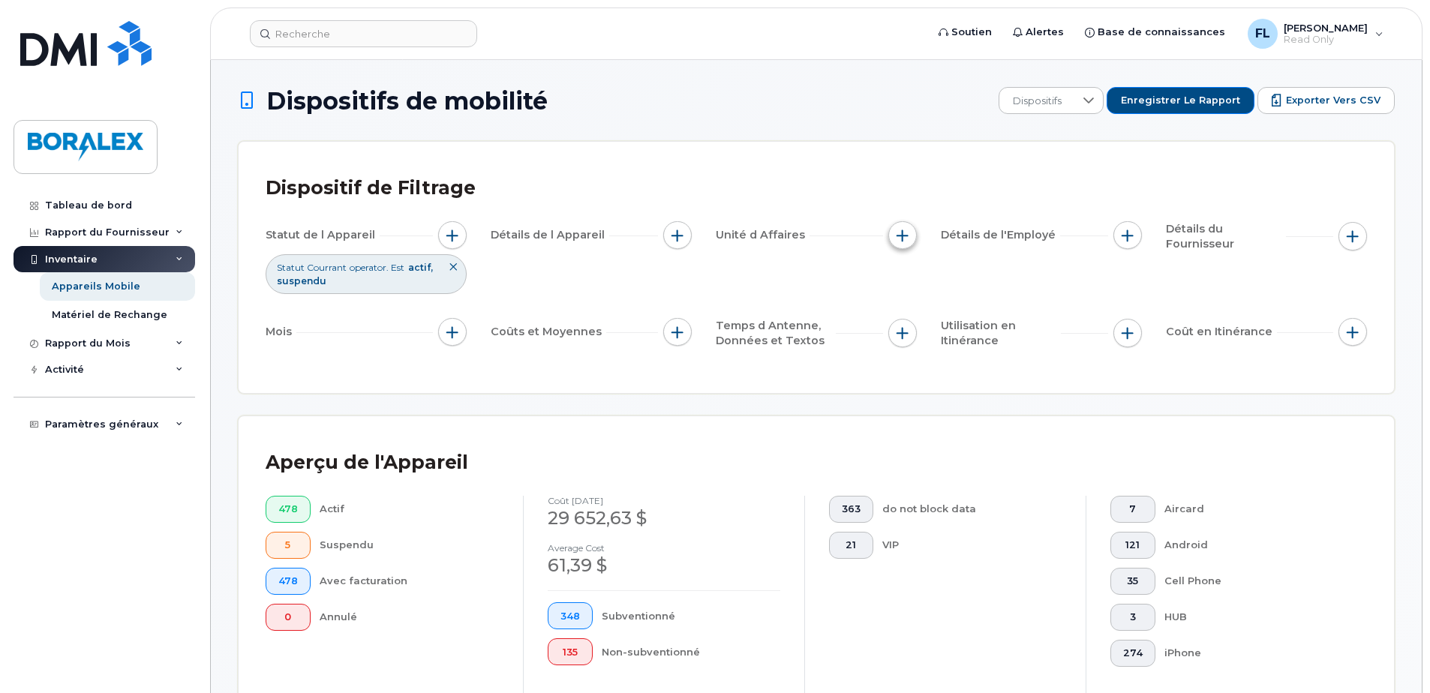
click at [903, 238] on span "button" at bounding box center [902, 236] width 12 height 12
click at [458, 237] on span "button" at bounding box center [452, 236] width 12 height 12
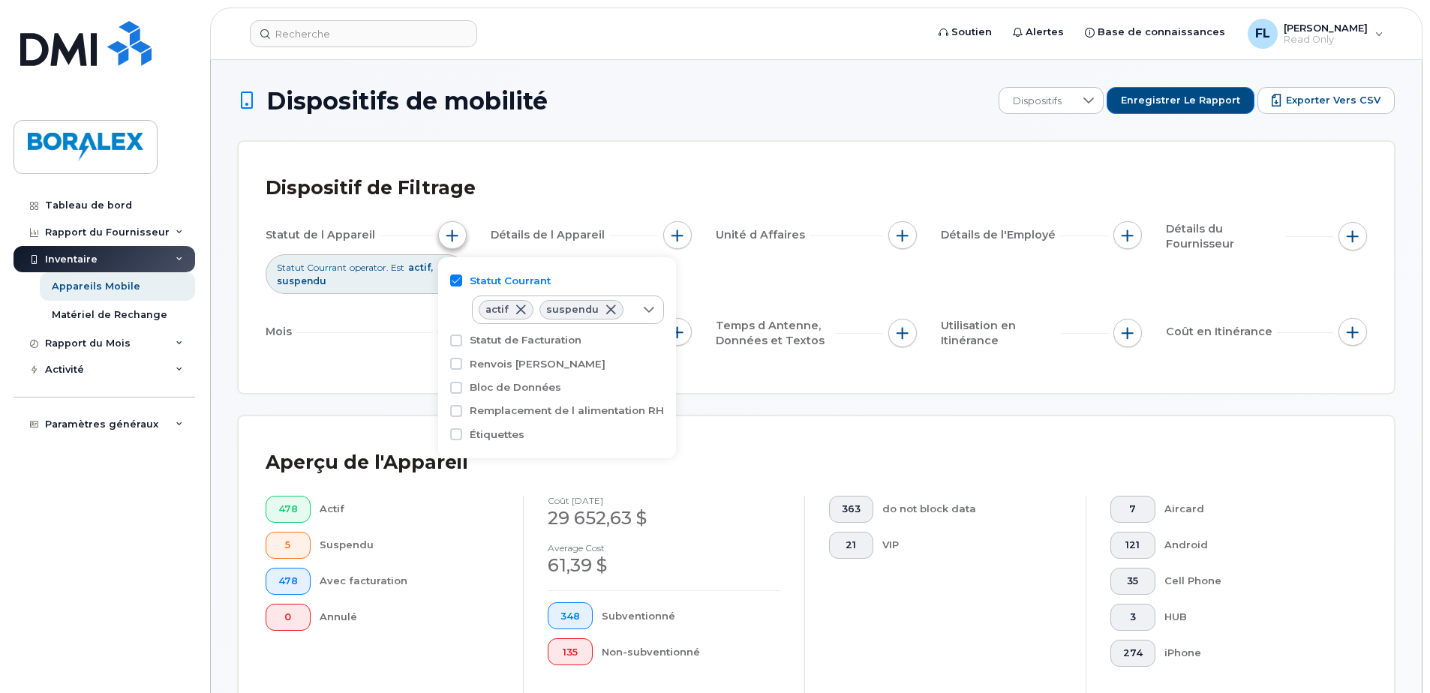
click at [458, 237] on span "button" at bounding box center [452, 236] width 12 height 12
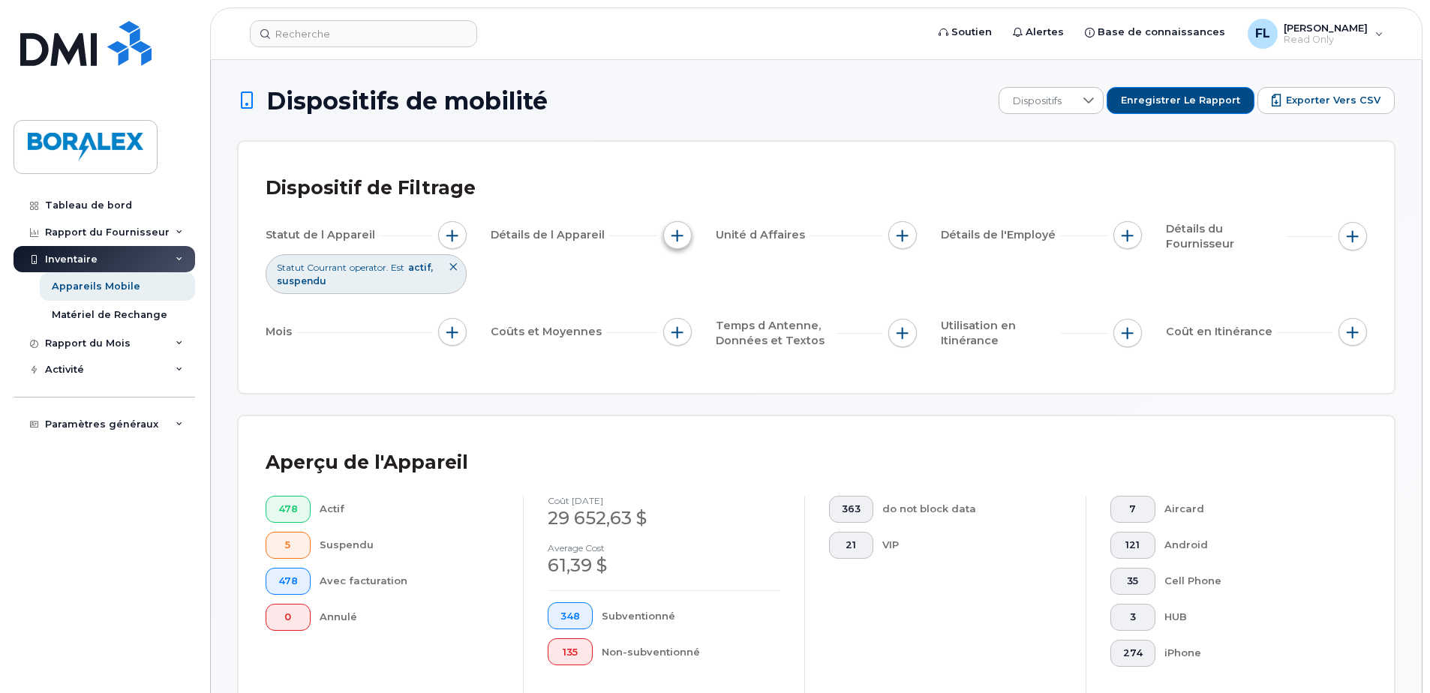
click at [677, 233] on span "button" at bounding box center [677, 236] width 12 height 12
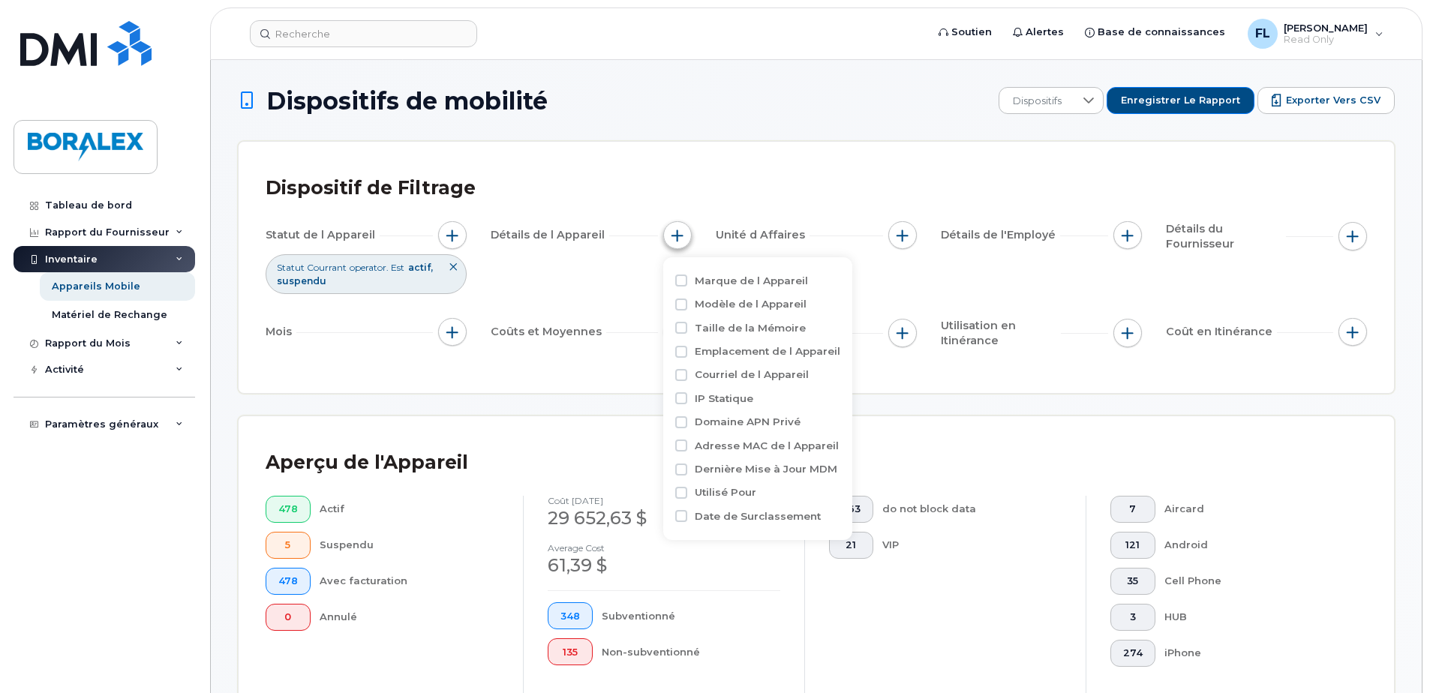
click at [677, 236] on span "button" at bounding box center [677, 236] width 12 height 12
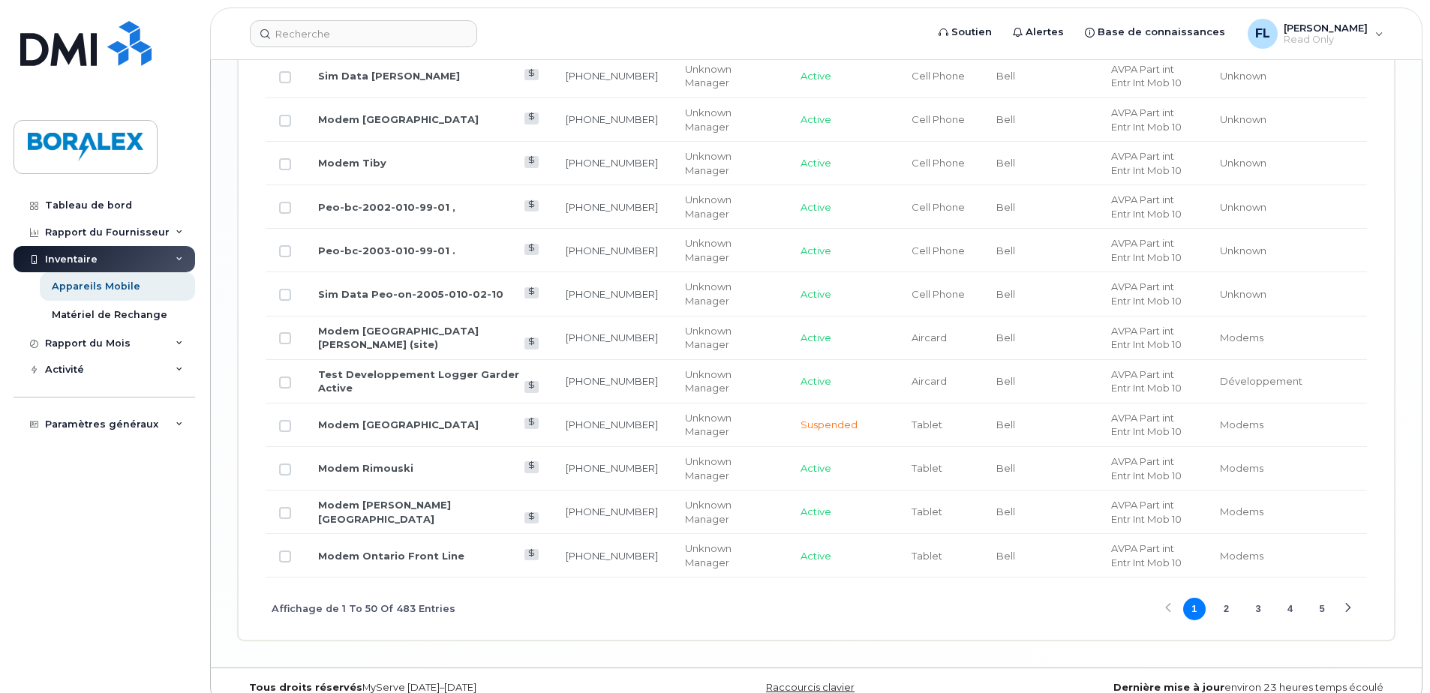
scroll to position [2558, 0]
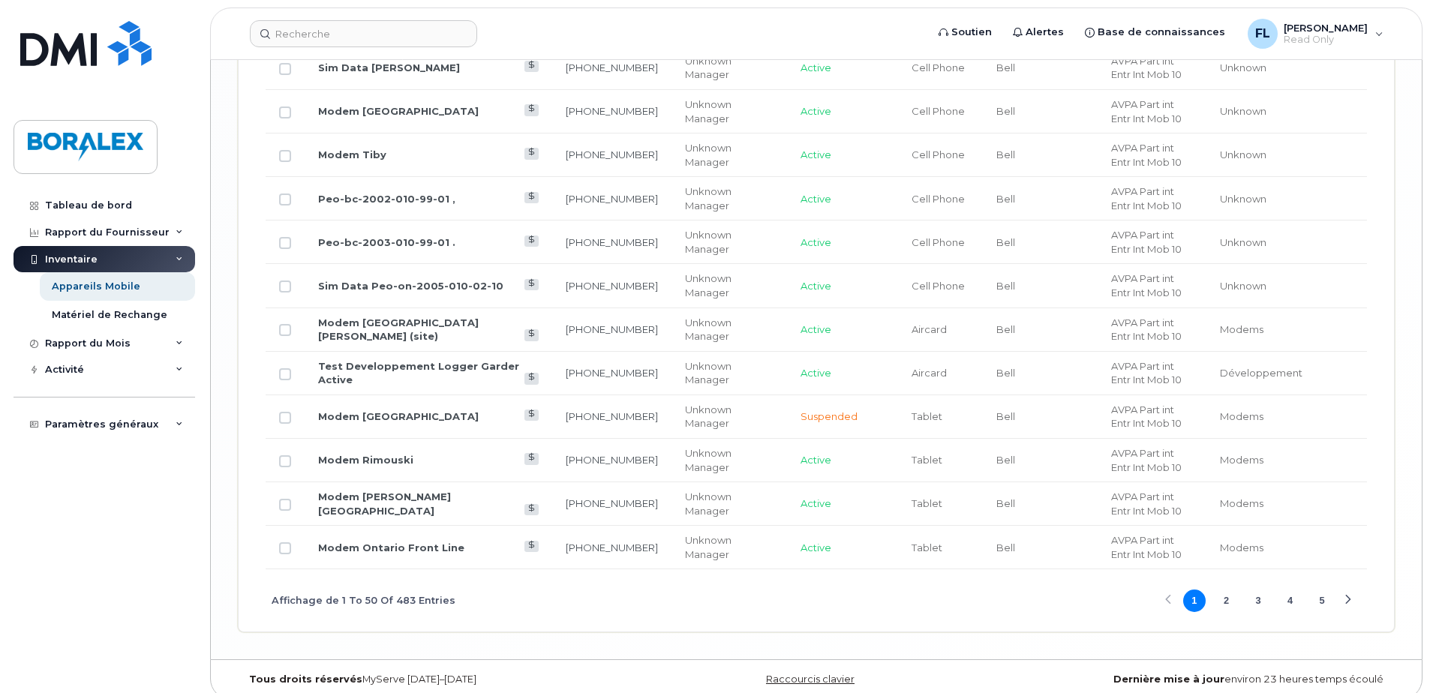
click at [1263, 590] on button "3" at bounding box center [1258, 601] width 23 height 23
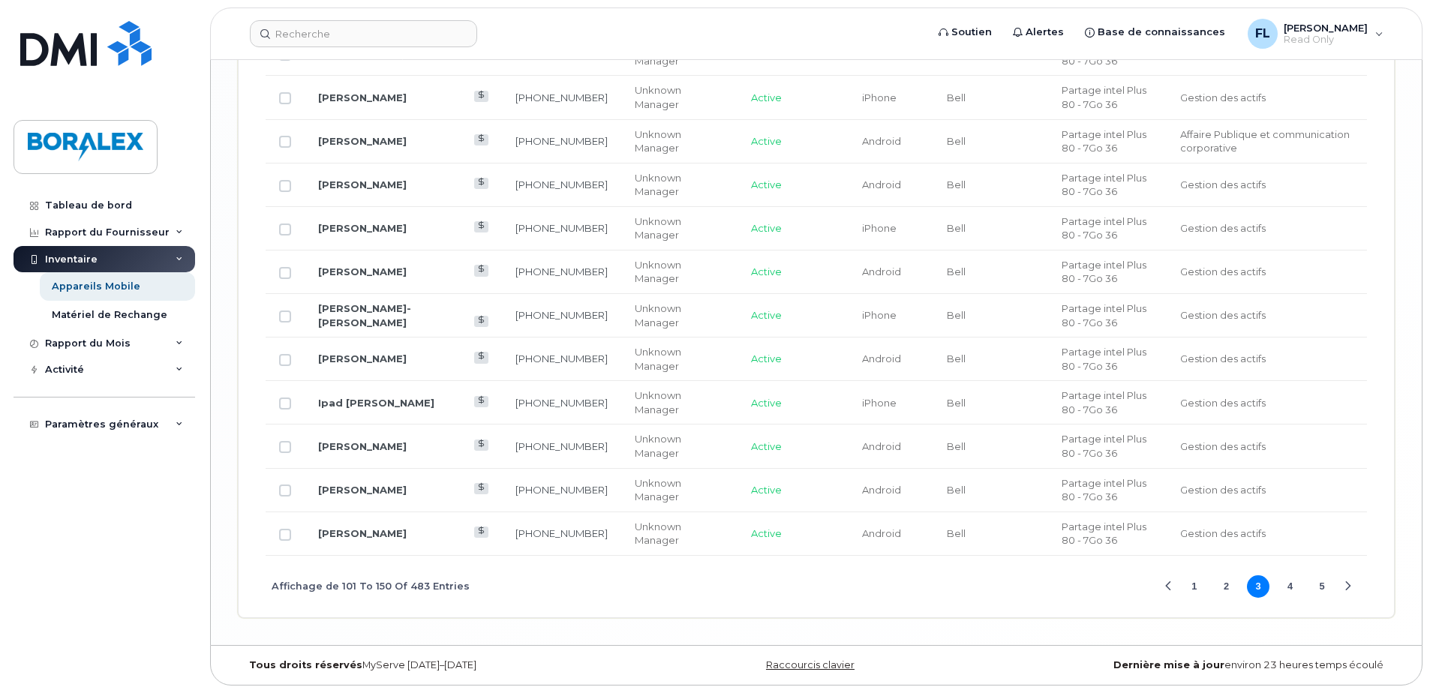
click at [1290, 587] on button "4" at bounding box center [1290, 586] width 23 height 23
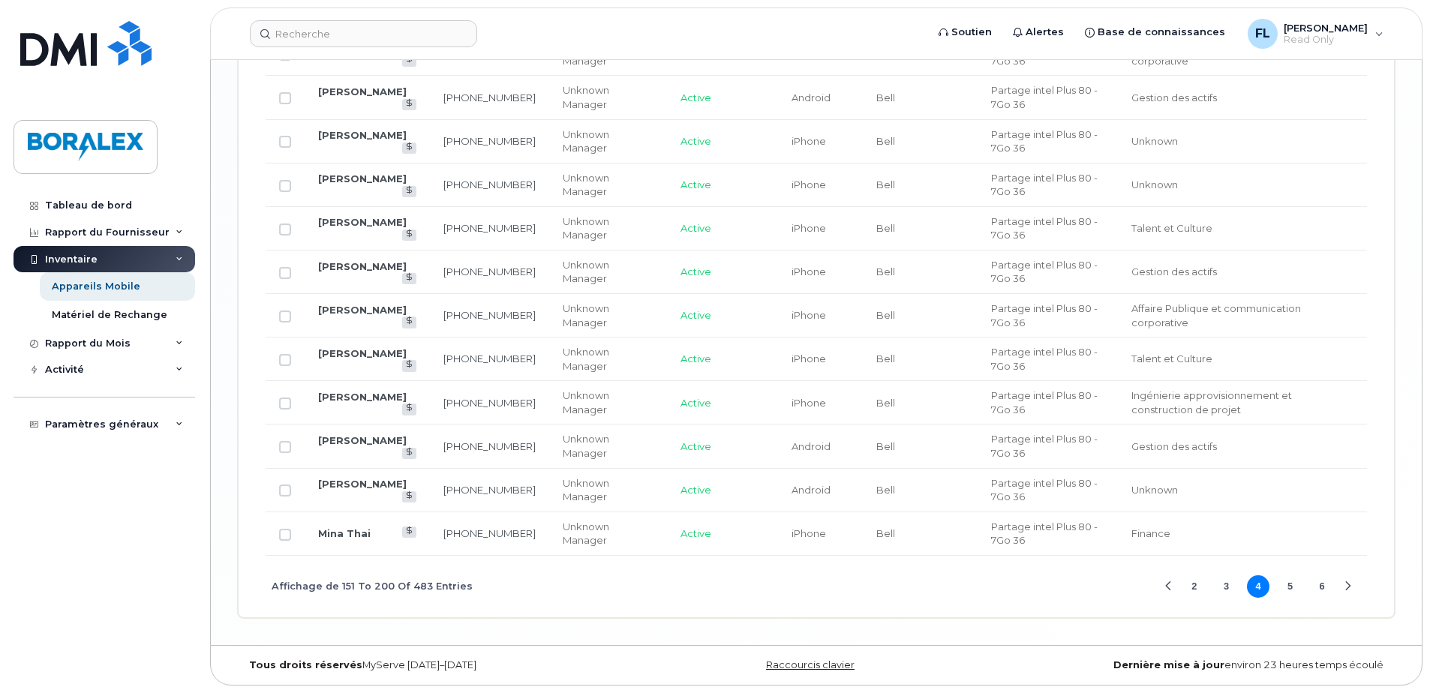
click at [1323, 587] on button "6" at bounding box center [1321, 586] width 23 height 23
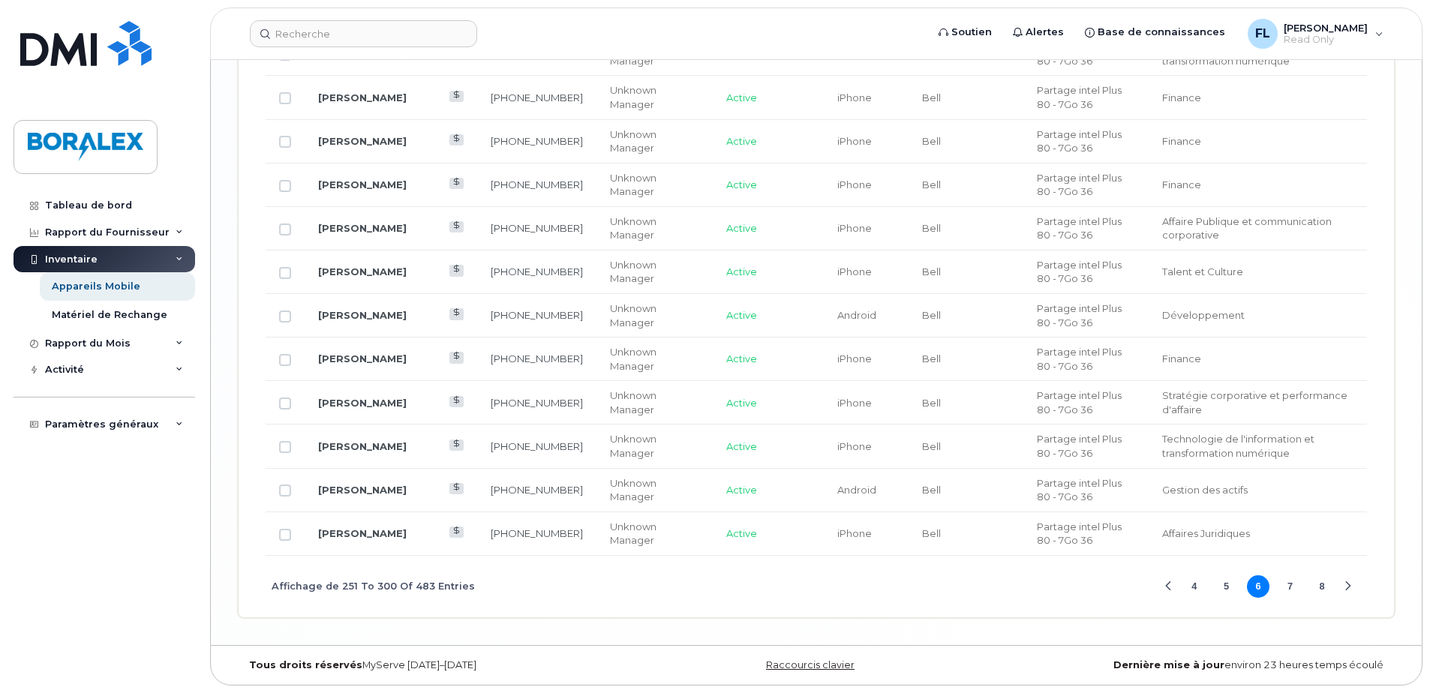
click at [1322, 587] on button "8" at bounding box center [1321, 586] width 23 height 23
click at [1322, 587] on button "10" at bounding box center [1321, 586] width 23 height 23
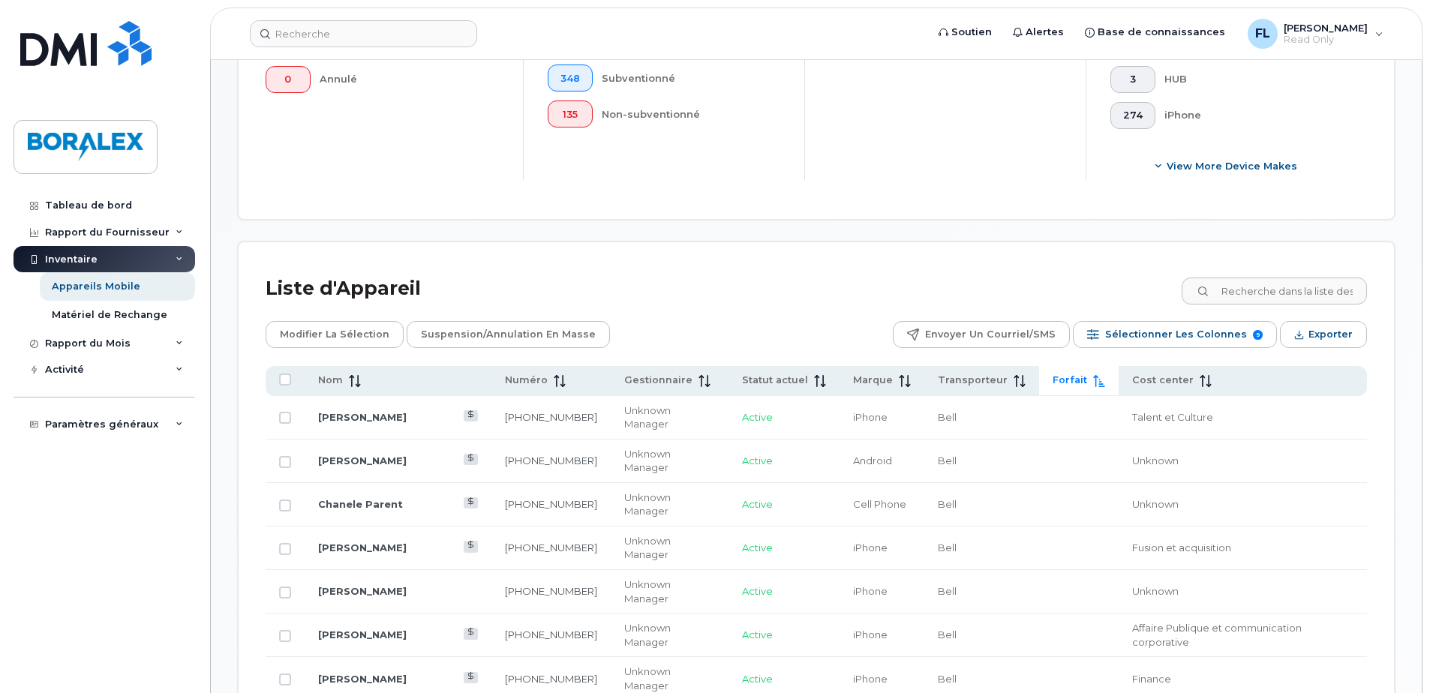
scroll to position [511, 0]
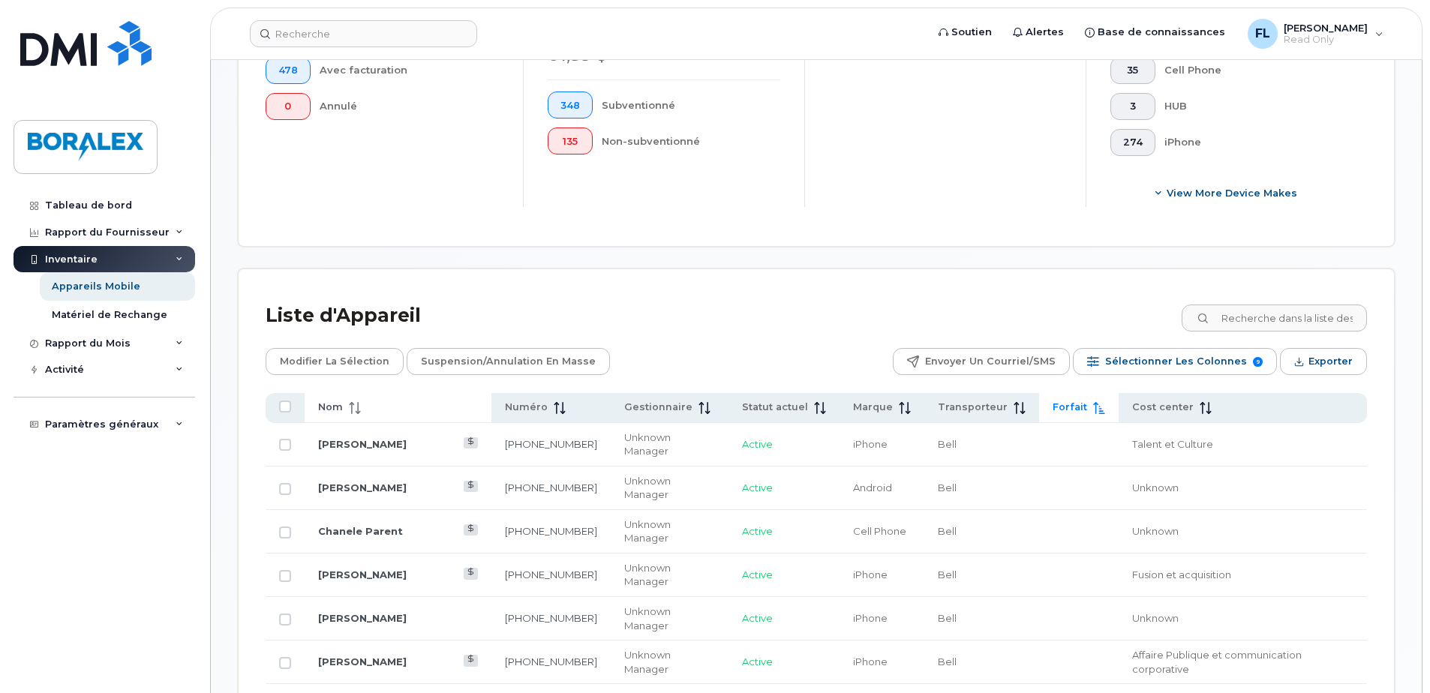
click at [324, 407] on span "Nom" at bounding box center [330, 408] width 25 height 14
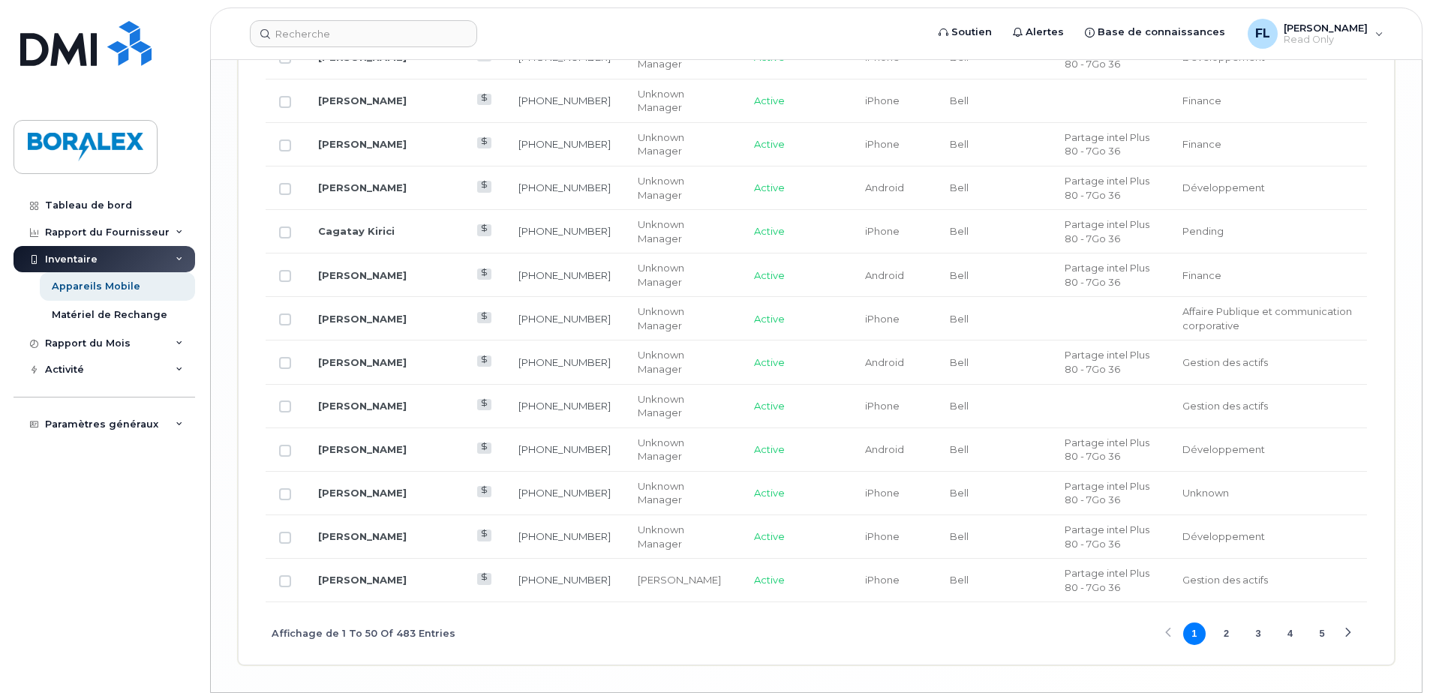
scroll to position [2516, 0]
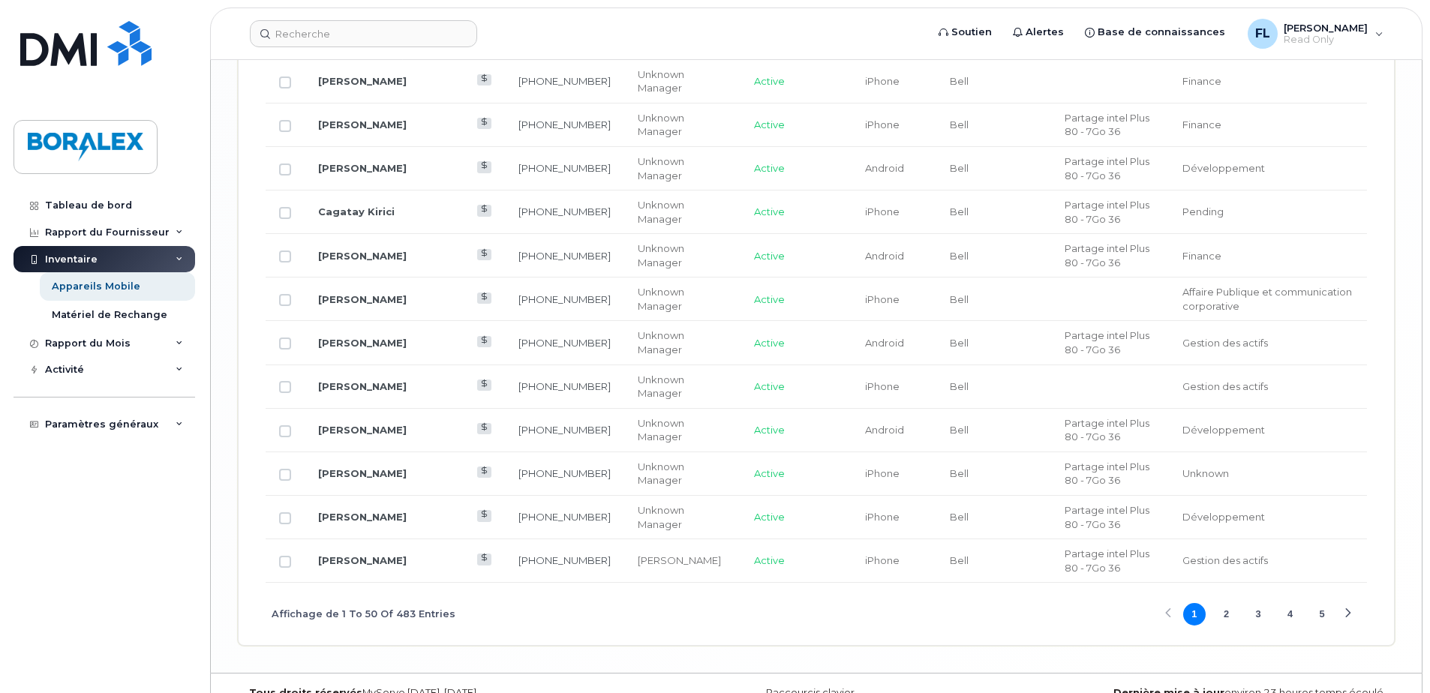
click at [1226, 603] on button "2" at bounding box center [1225, 614] width 23 height 23
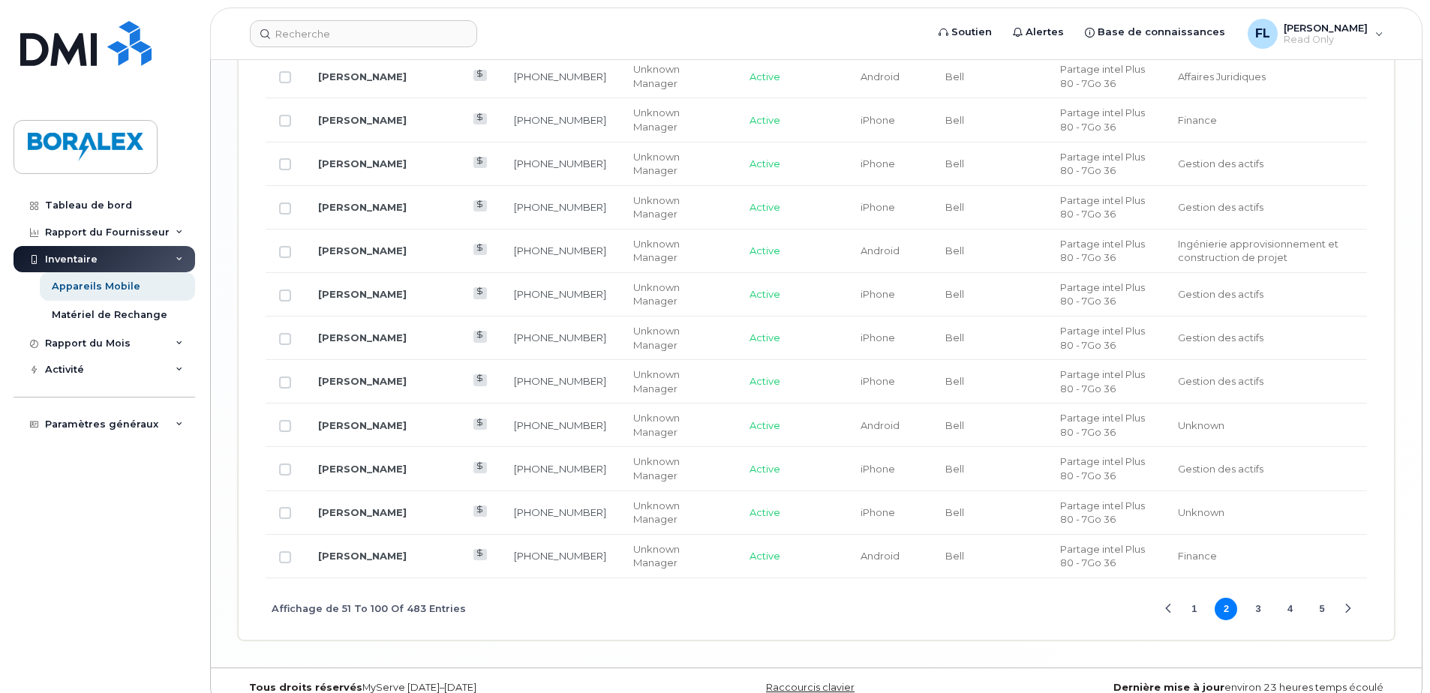
scroll to position [2558, 0]
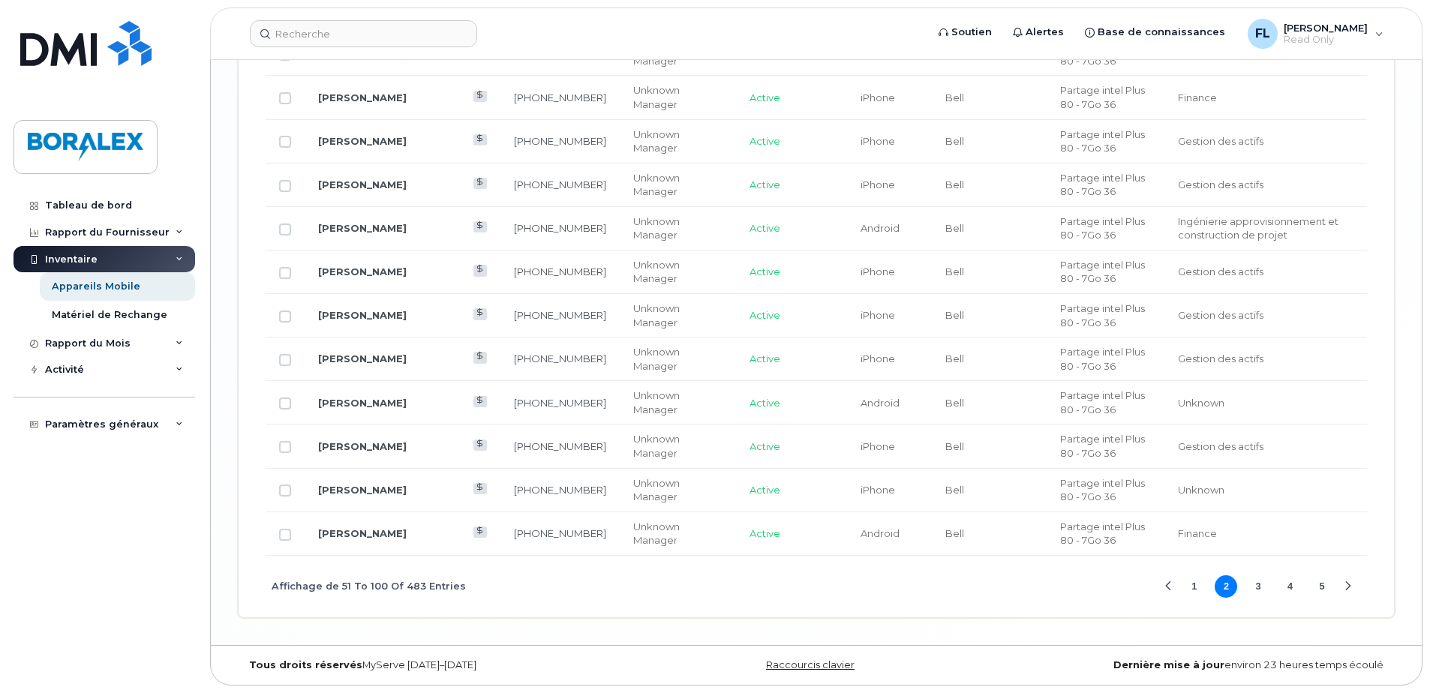
click at [1258, 587] on button "3" at bounding box center [1258, 586] width 23 height 23
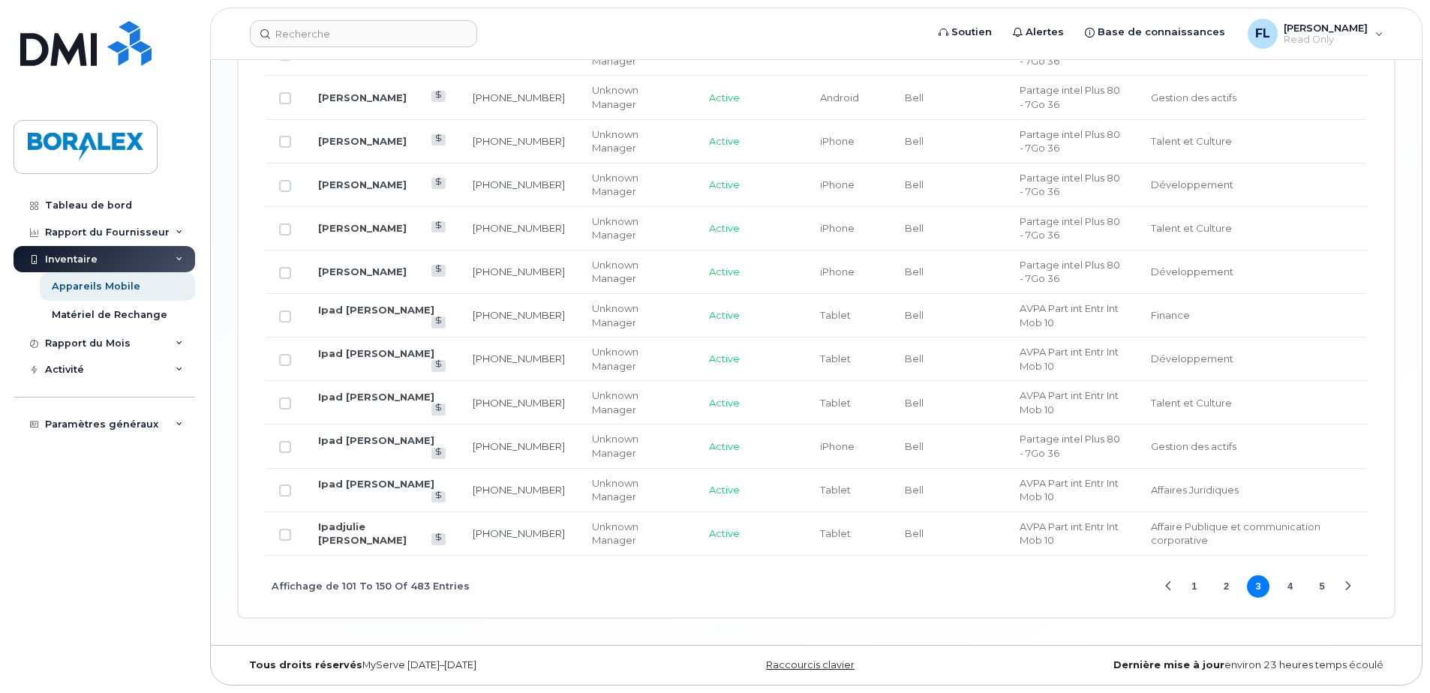
click at [1289, 581] on button "4" at bounding box center [1290, 586] width 23 height 23
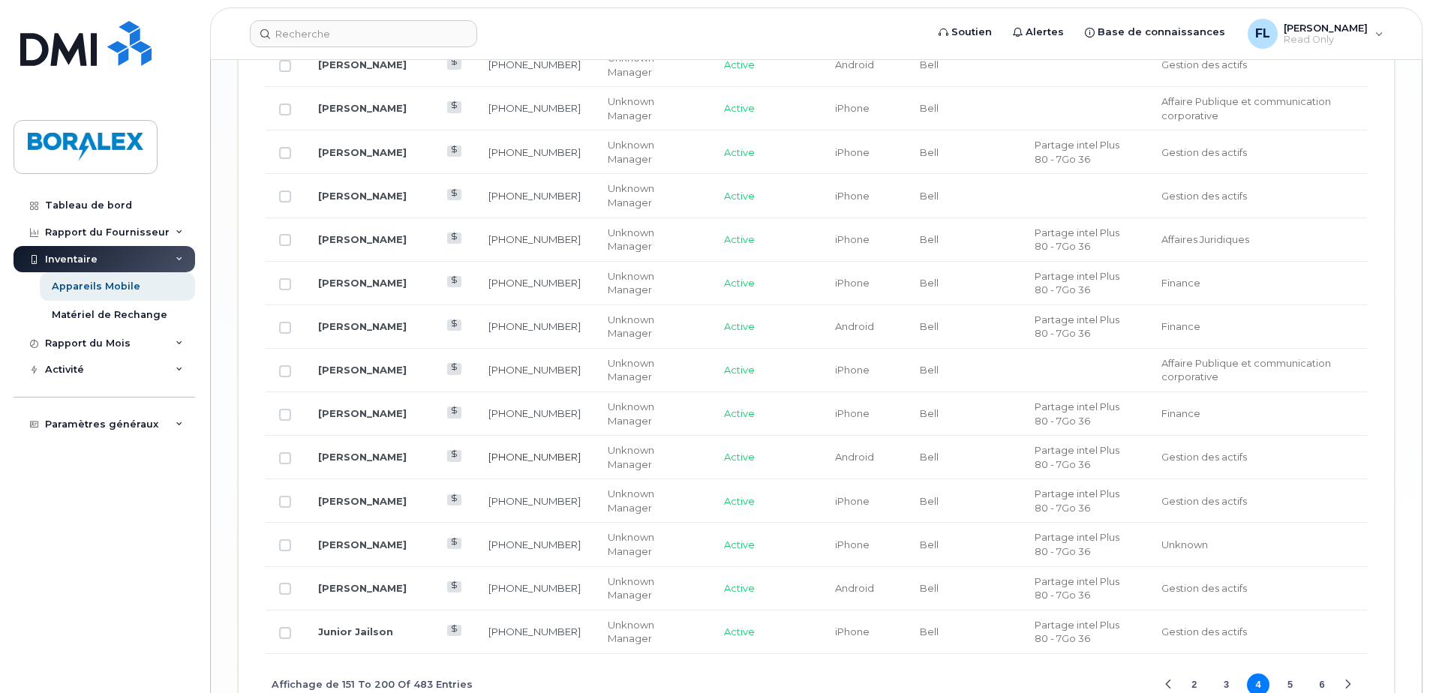
scroll to position [2486, 0]
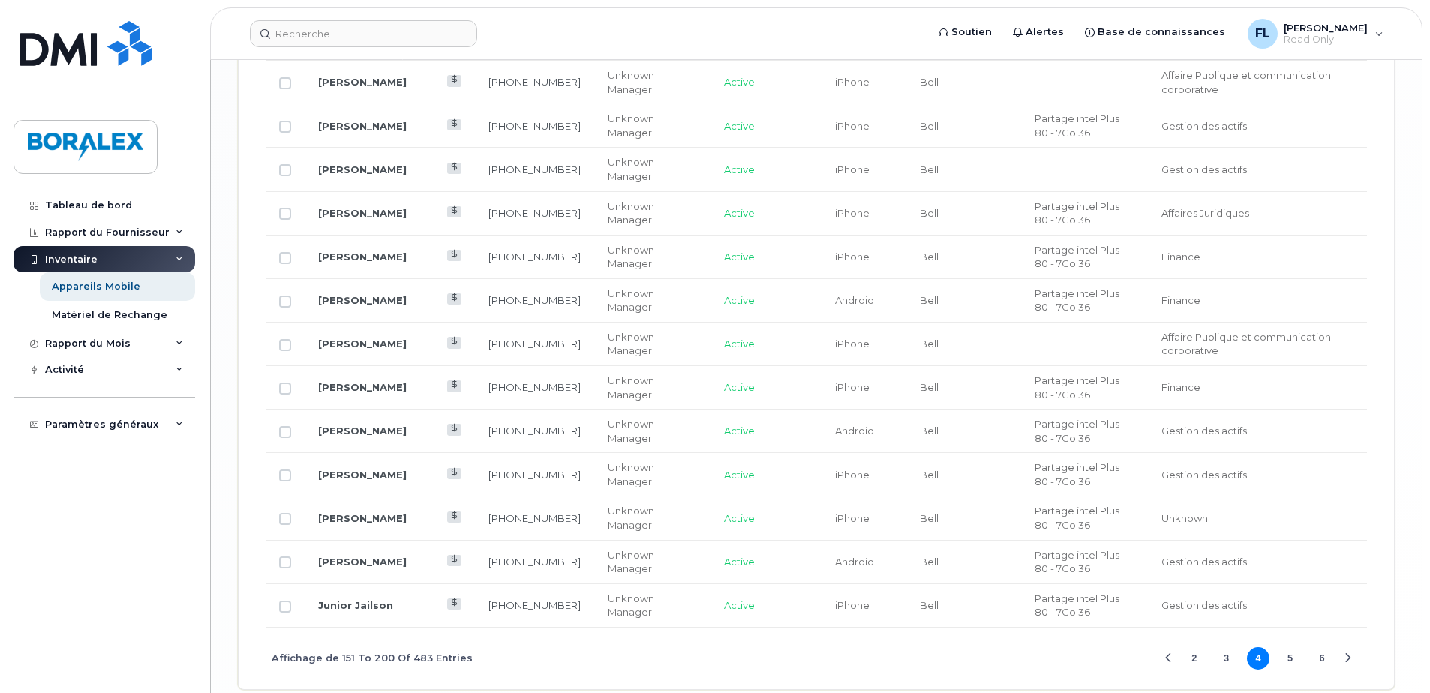
click at [1289, 647] on button "5" at bounding box center [1290, 658] width 23 height 23
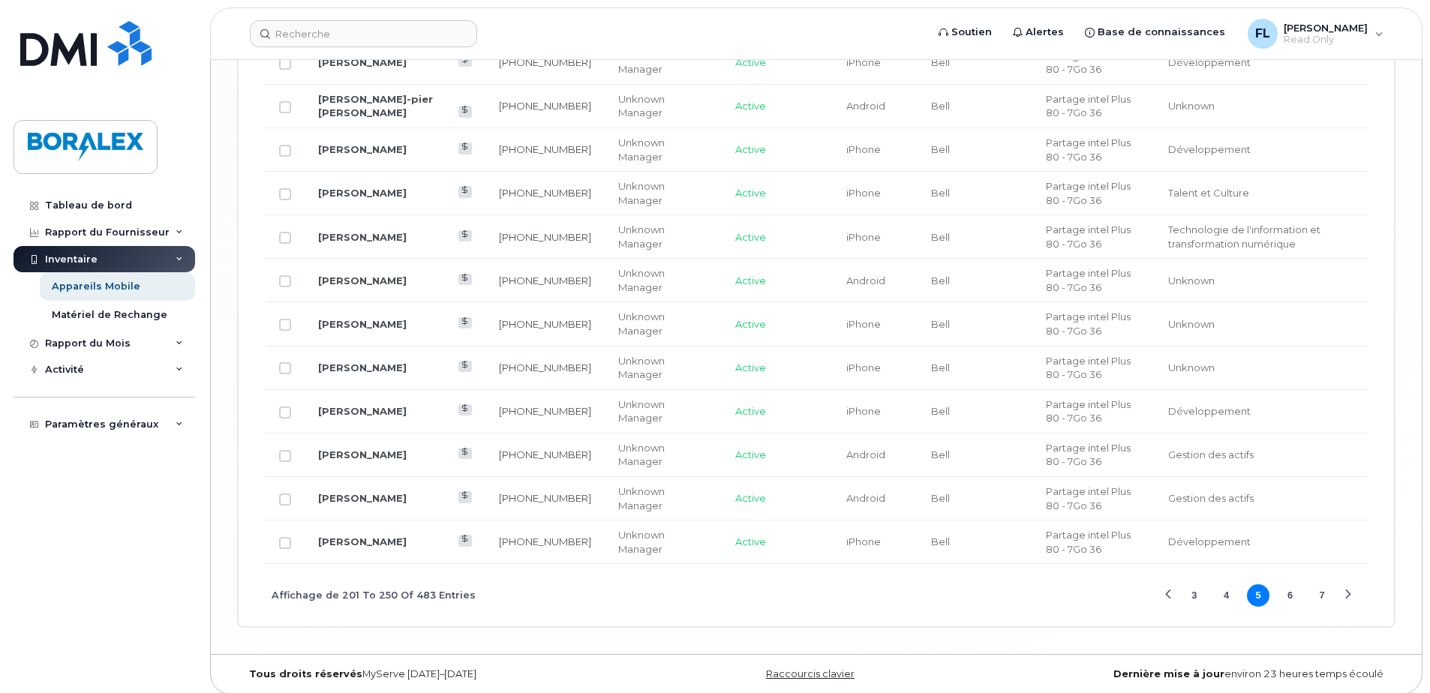
scroll to position [2544, 0]
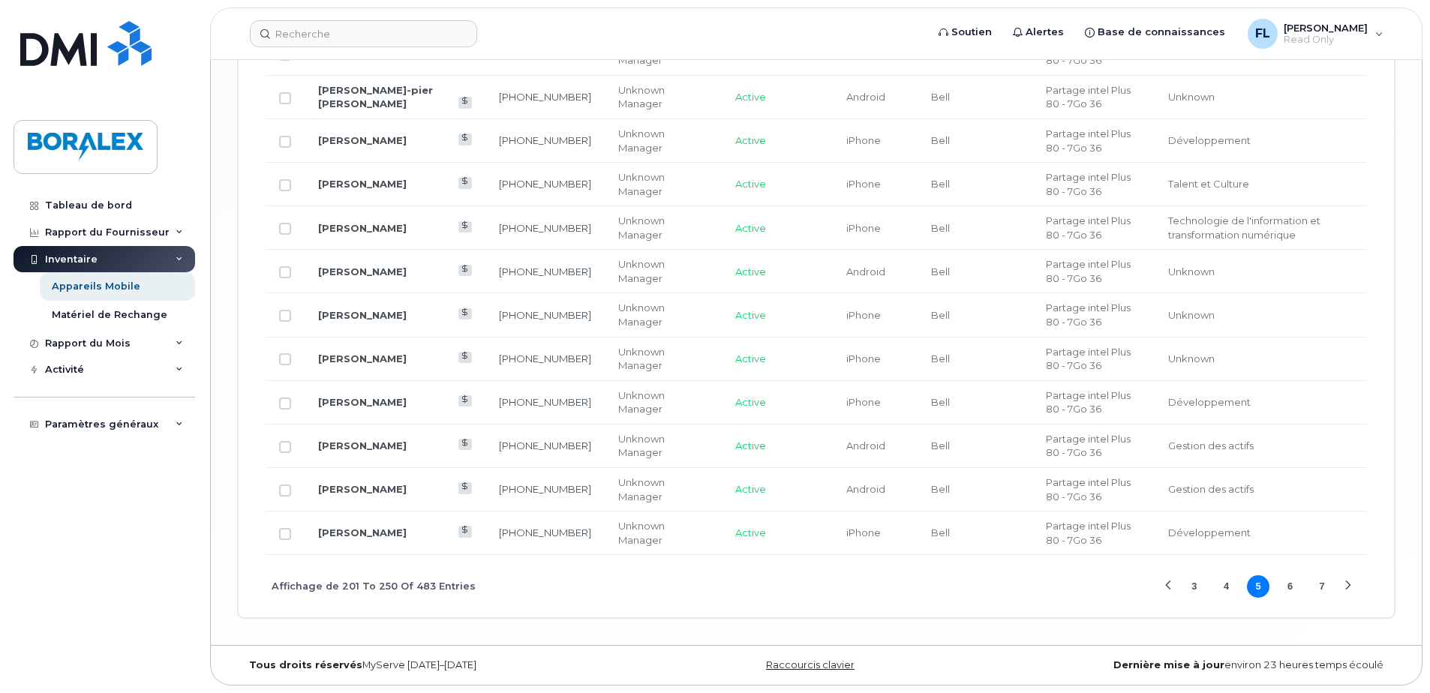
click at [1291, 587] on button "6" at bounding box center [1290, 586] width 23 height 23
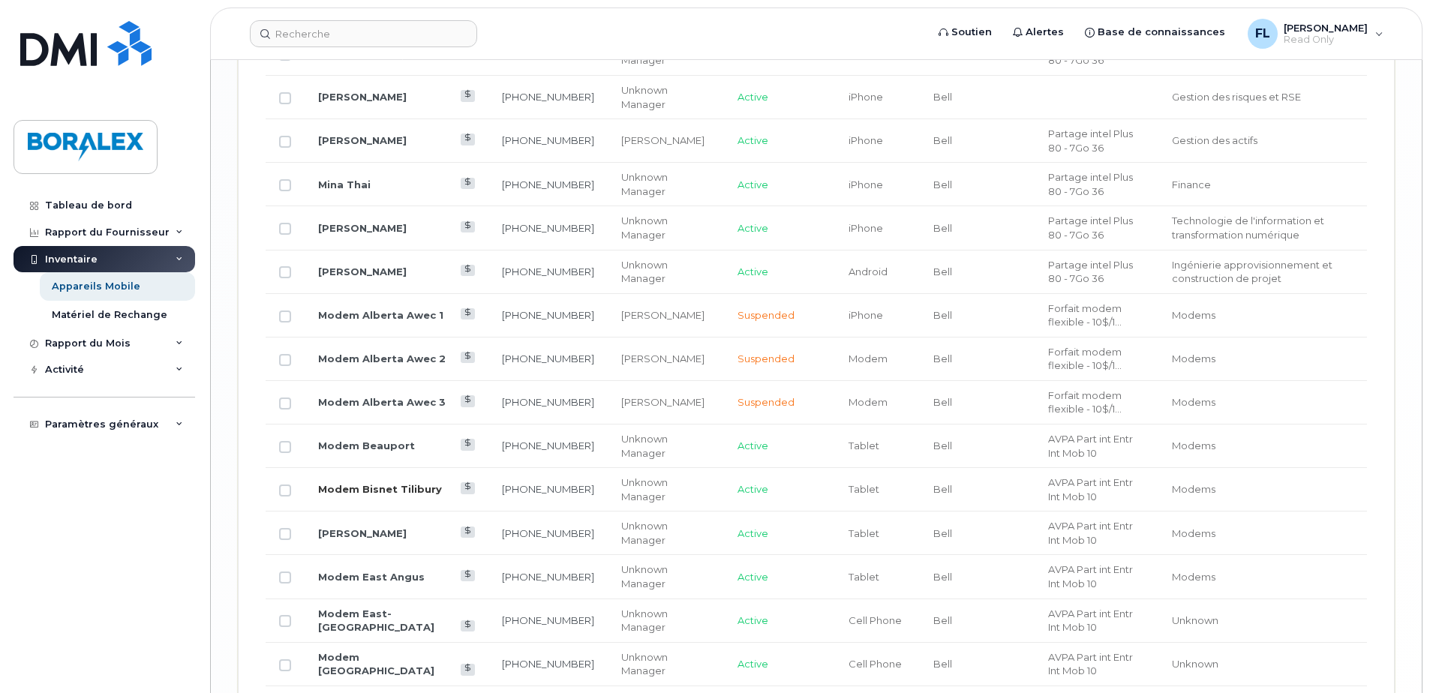
scroll to position [2502, 0]
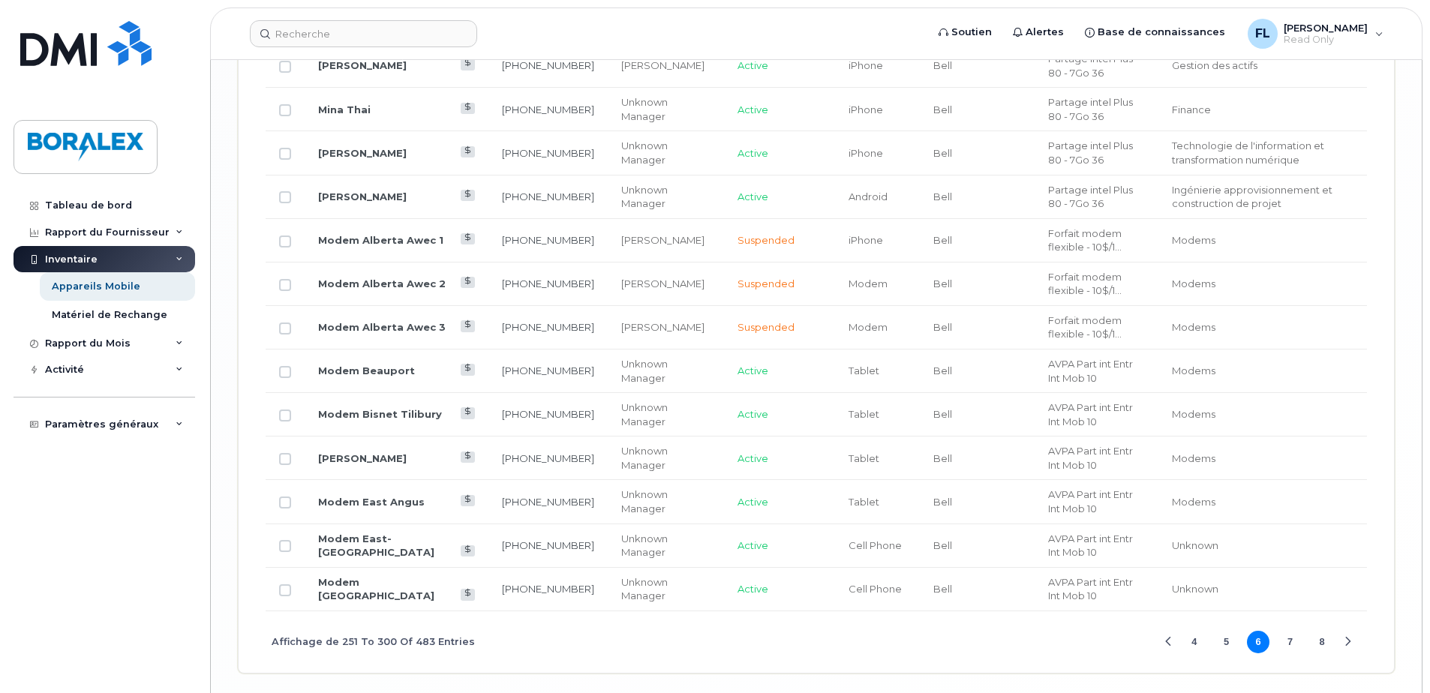
click at [1289, 631] on button "7" at bounding box center [1290, 642] width 23 height 23
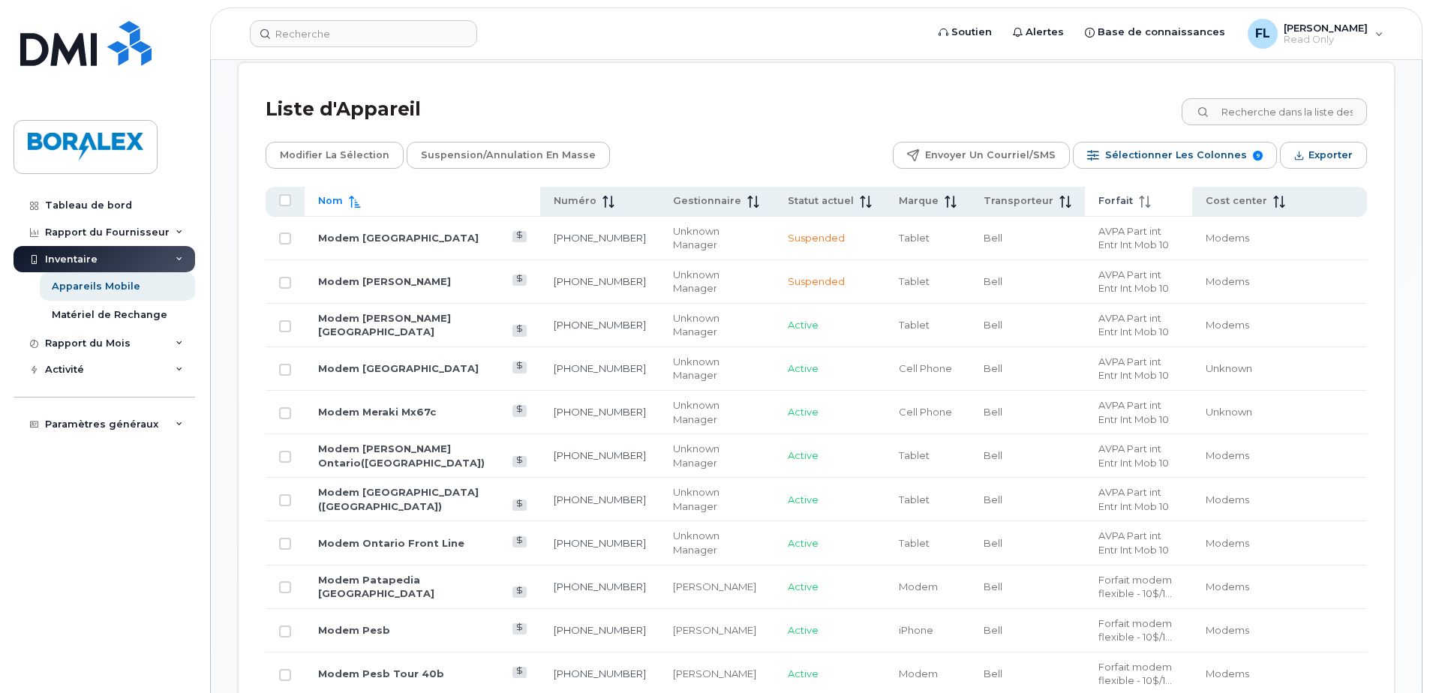
scroll to position [702, 0]
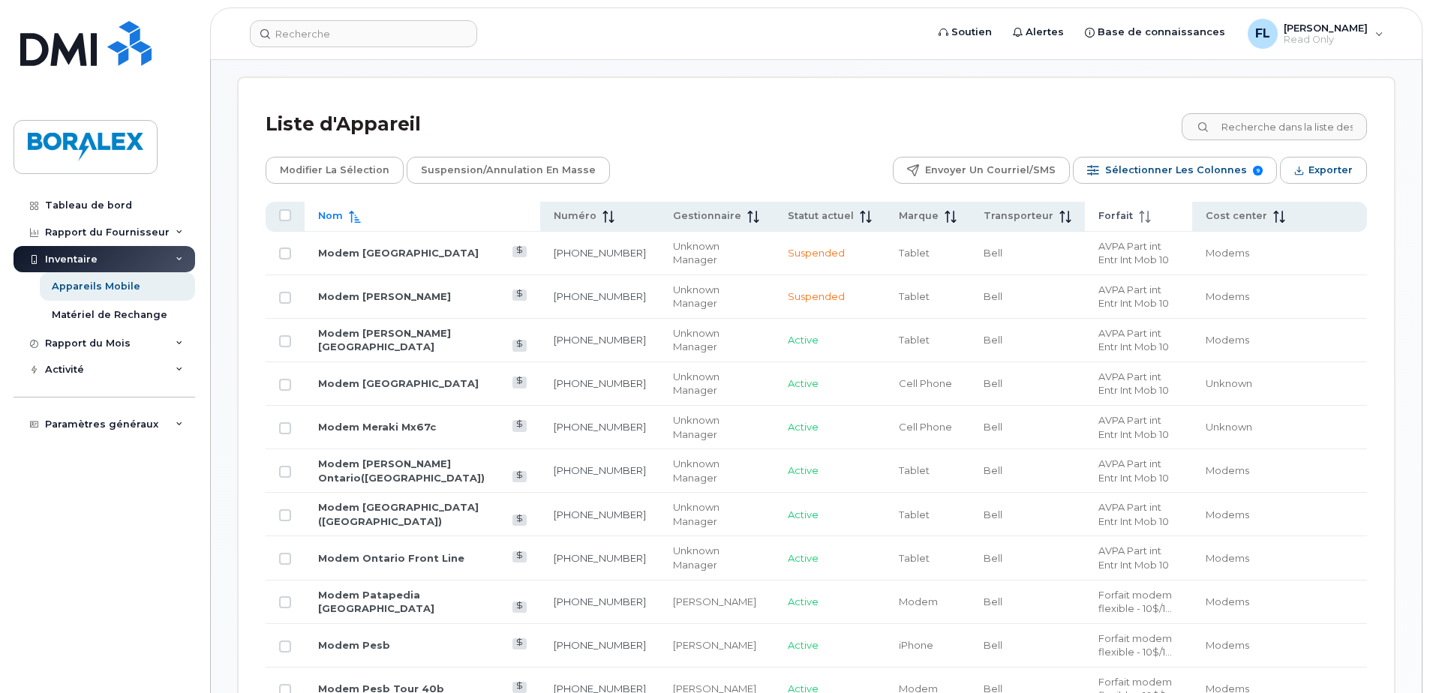
click at [334, 215] on span "Nom" at bounding box center [330, 216] width 25 height 14
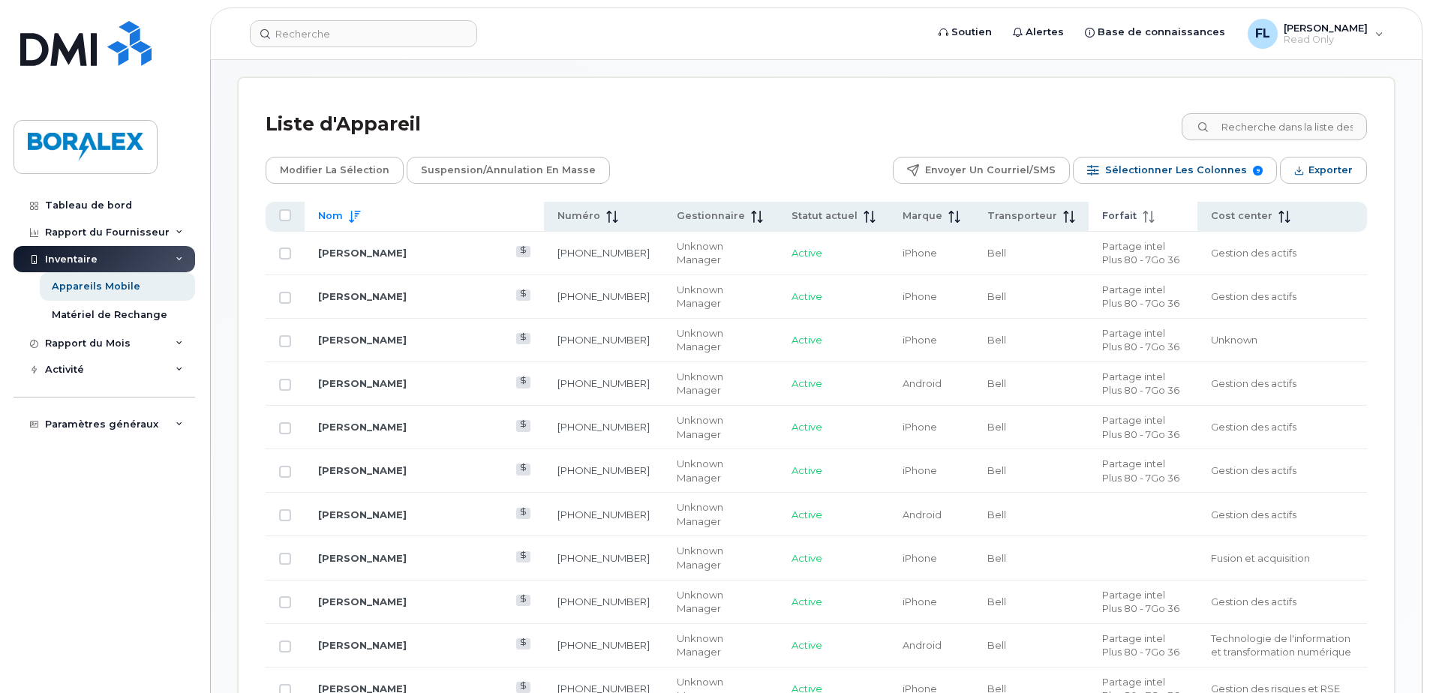
click at [337, 215] on span "Nom" at bounding box center [330, 216] width 25 height 14
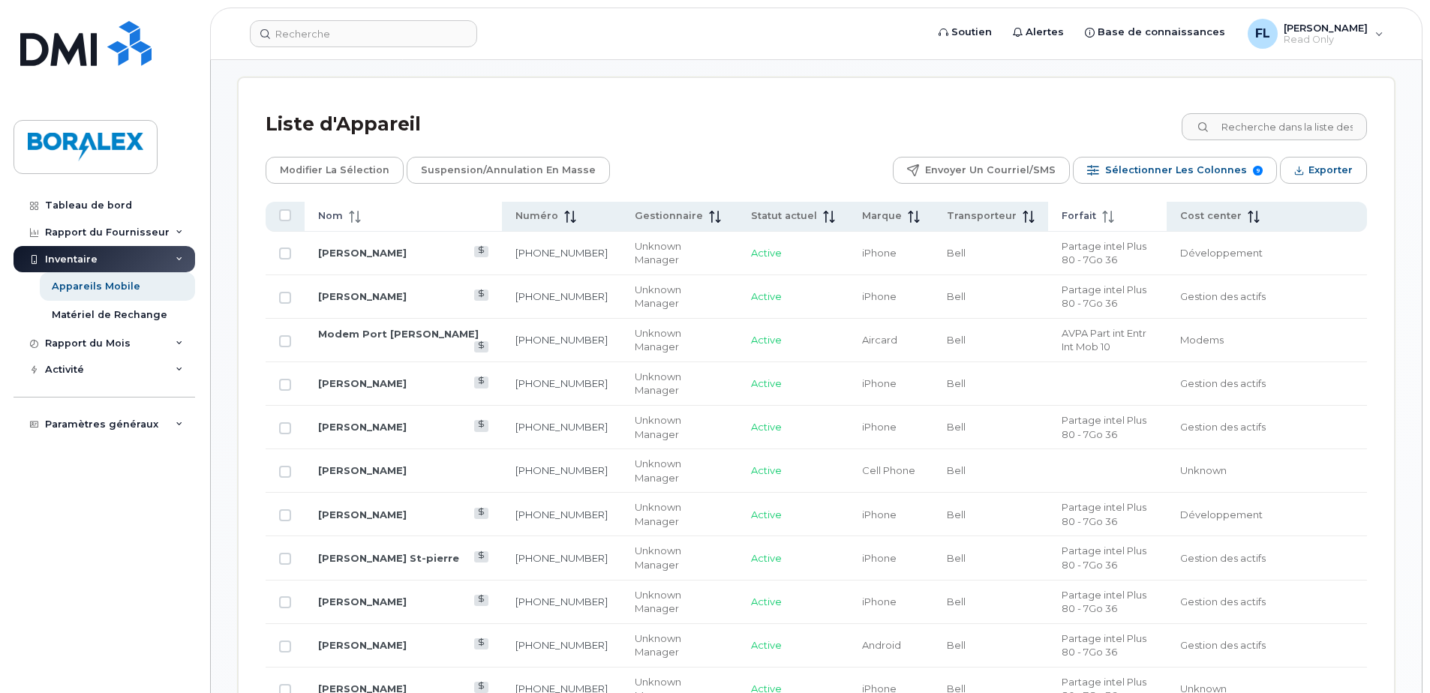
click at [339, 214] on span "Nom" at bounding box center [330, 216] width 25 height 14
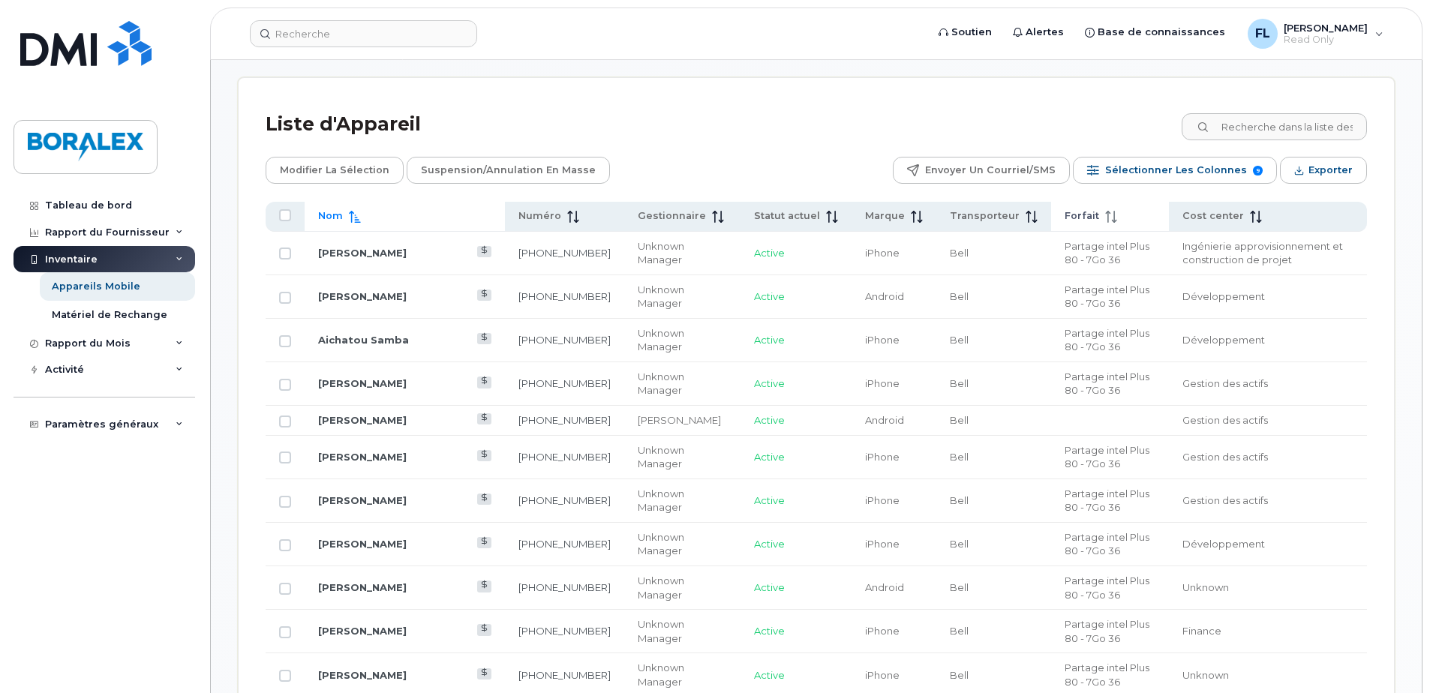
click at [334, 212] on span "Nom" at bounding box center [330, 216] width 25 height 14
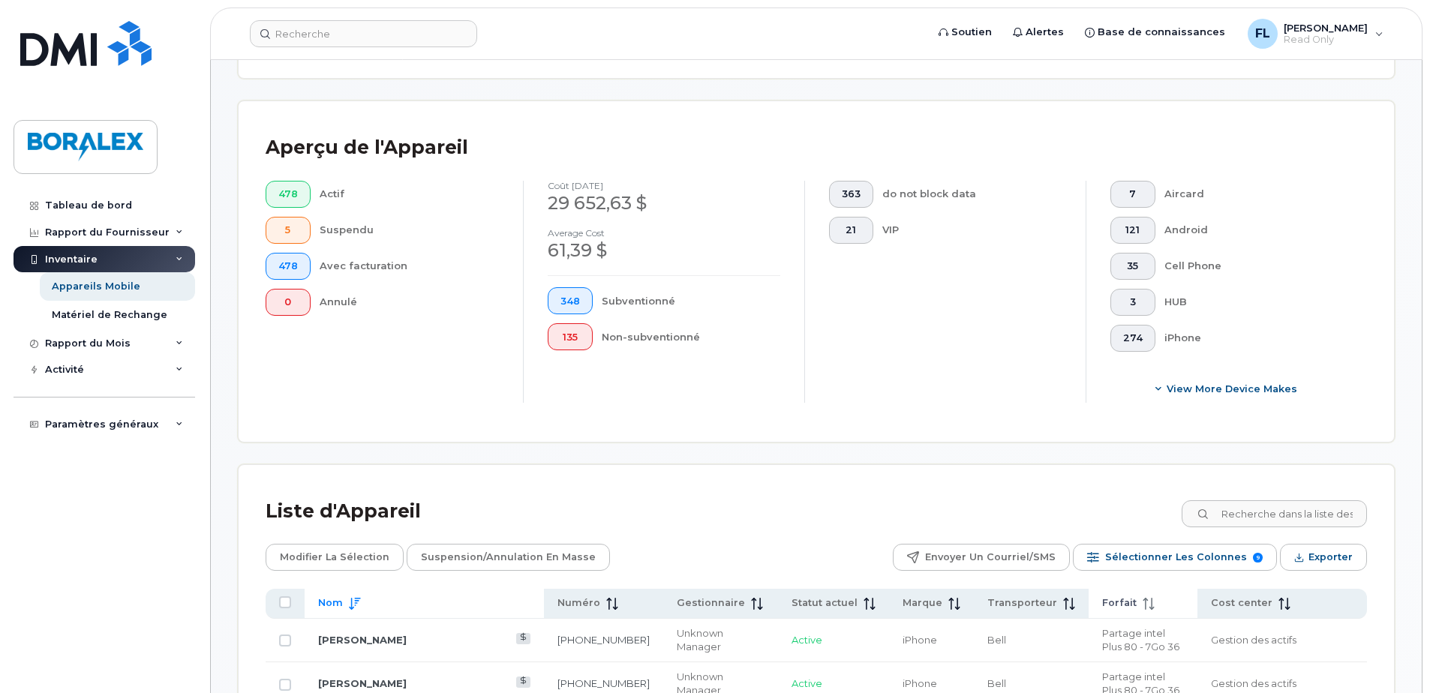
scroll to position [252, 0]
